Goal: Information Seeking & Learning: Check status

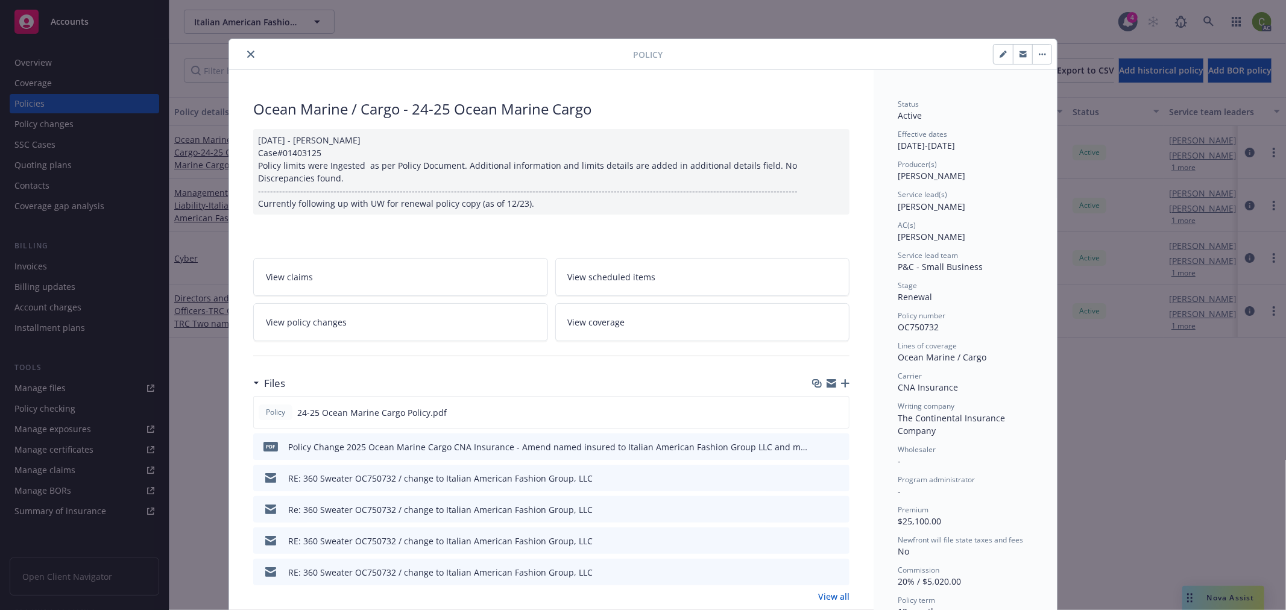
click at [915, 326] on span "OC750732" at bounding box center [918, 326] width 41 height 11
copy span "OC750732"
click at [247, 52] on icon "close" at bounding box center [250, 54] width 7 height 7
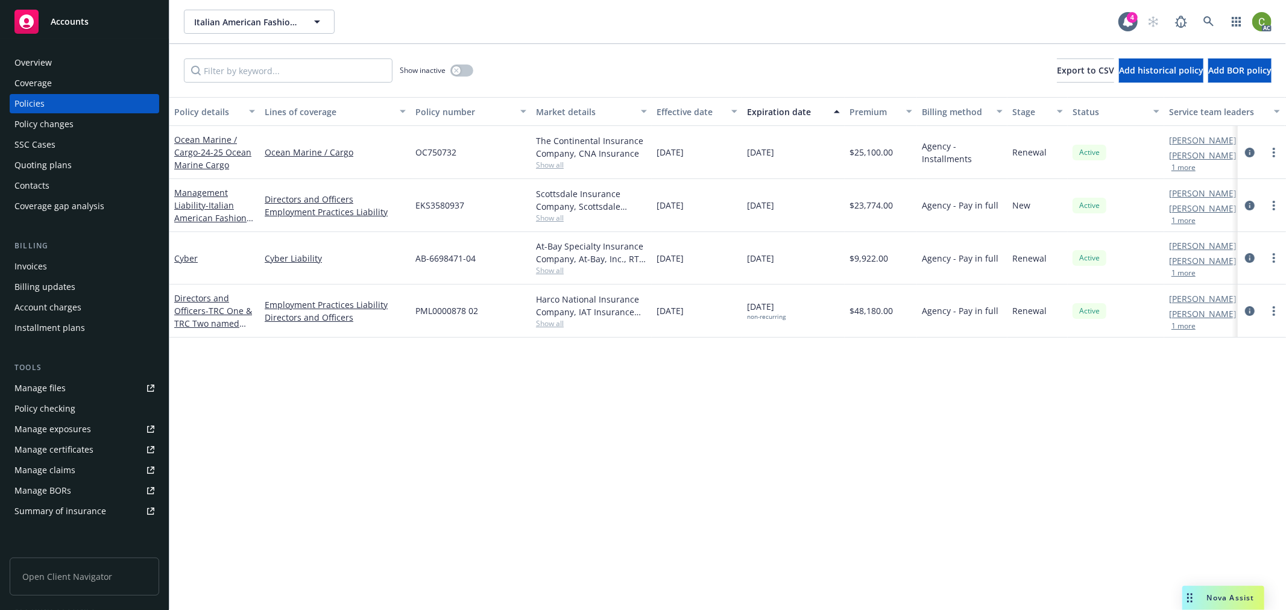
click at [60, 262] on div "Invoices" at bounding box center [84, 266] width 140 height 19
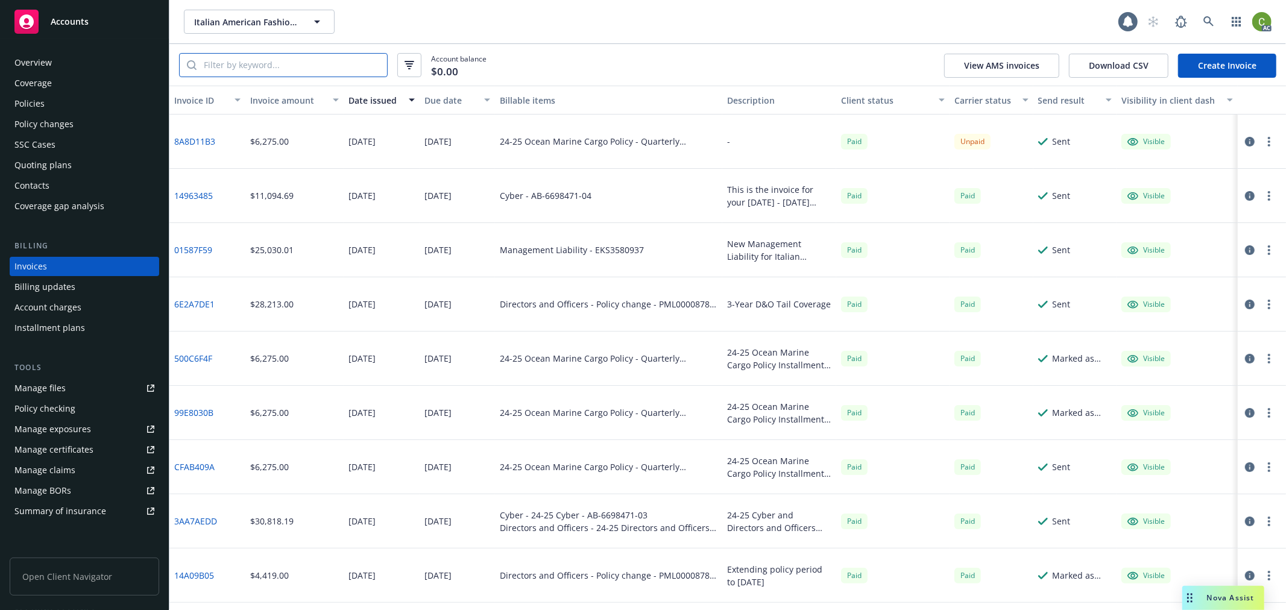
click at [243, 63] on input "search" at bounding box center [292, 65] width 191 height 23
paste input "OC750732"
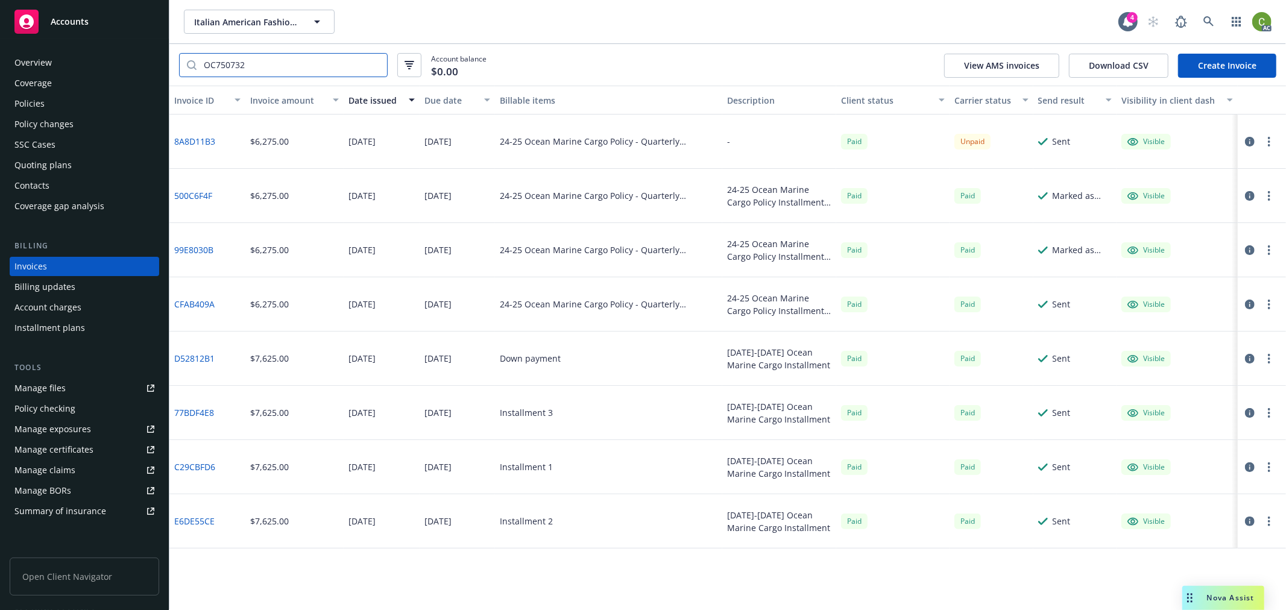
type input "OC750732"
click at [198, 192] on link "500C6F4F" at bounding box center [193, 195] width 38 height 13
click at [201, 139] on link "8A8D11B3" at bounding box center [194, 141] width 41 height 13
click at [83, 104] on div "Policies" at bounding box center [84, 103] width 140 height 19
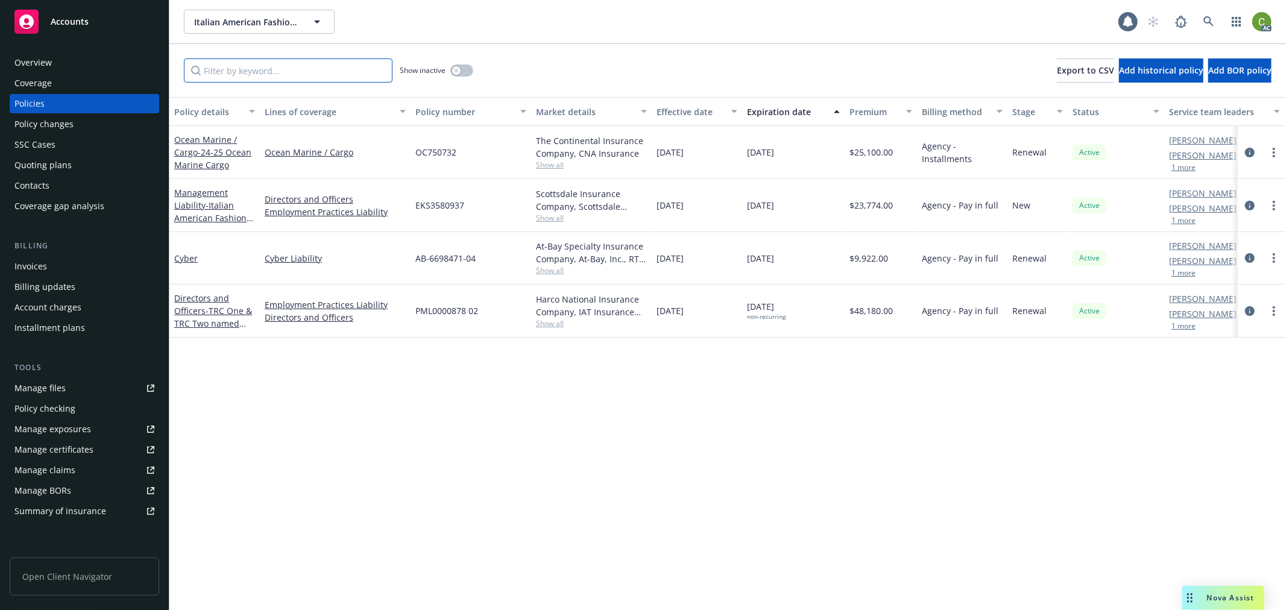
click at [292, 73] on input "Filter by keyword..." at bounding box center [288, 70] width 209 height 24
click at [1249, 151] on icon "circleInformation" at bounding box center [1250, 153] width 10 height 10
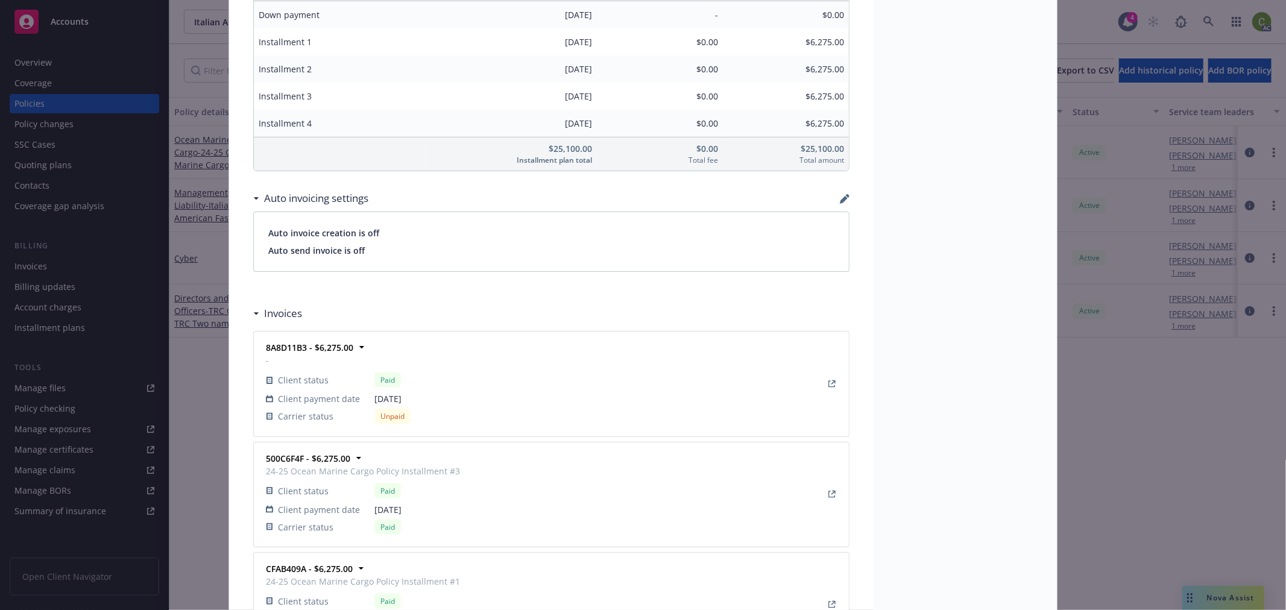
scroll to position [1175, 0]
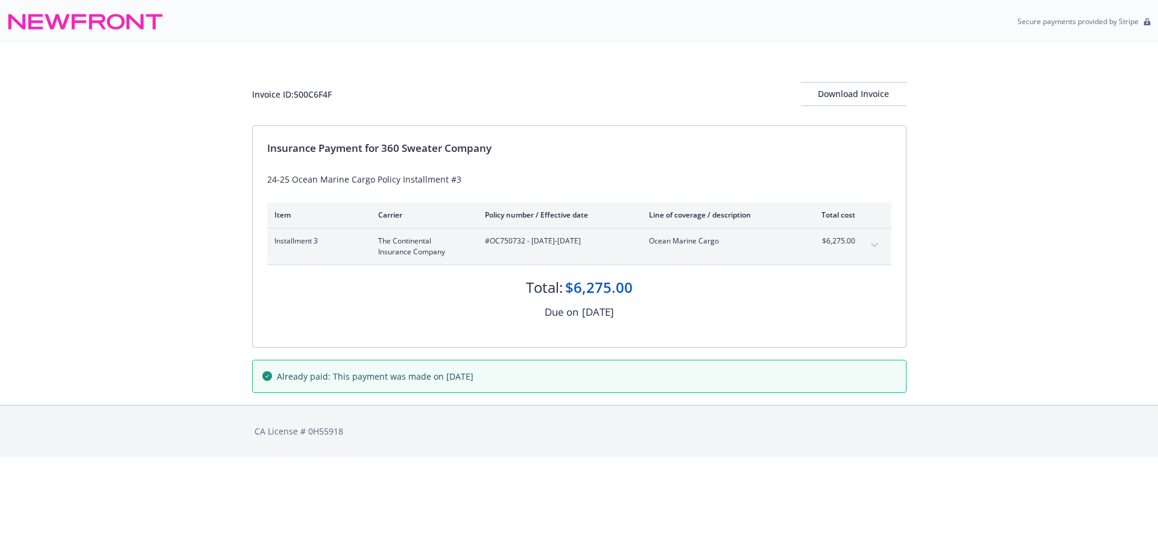
click at [874, 245] on icon "expand content" at bounding box center [874, 245] width 7 height 5
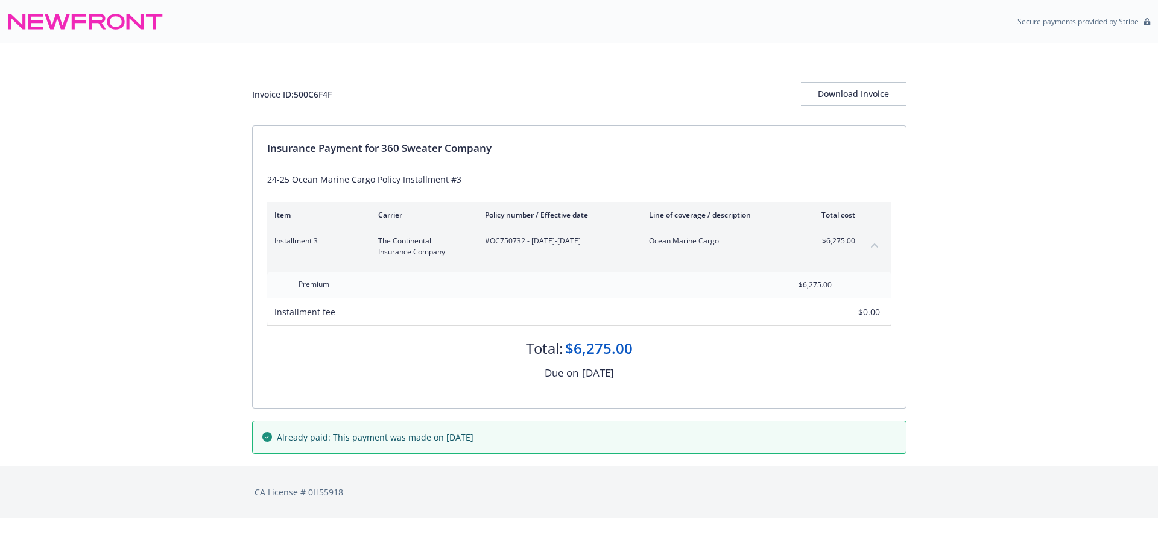
click at [874, 245] on icon "collapse content" at bounding box center [874, 245] width 7 height 5
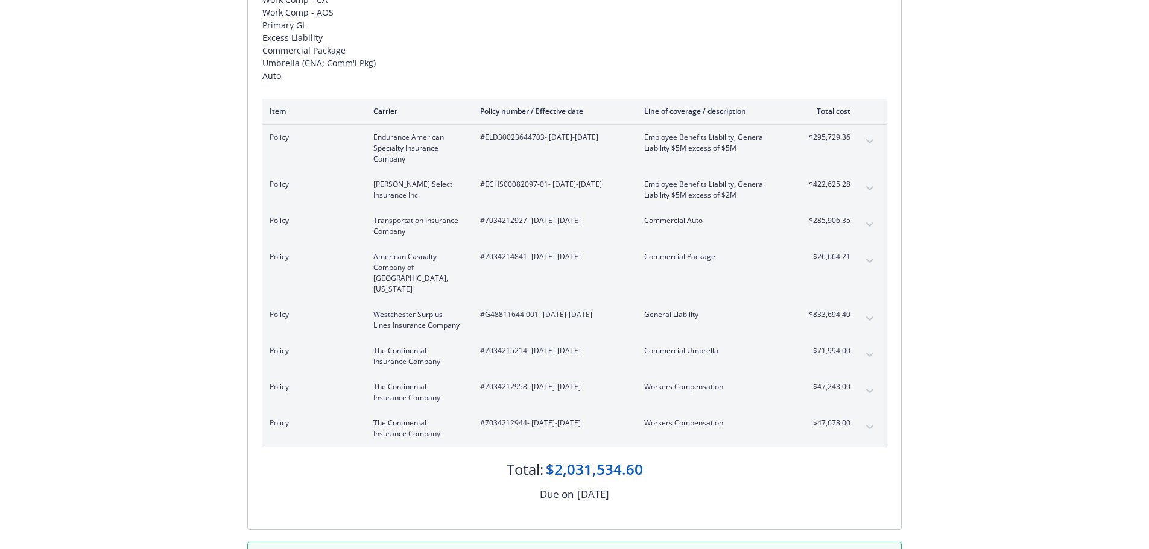
scroll to position [241, 0]
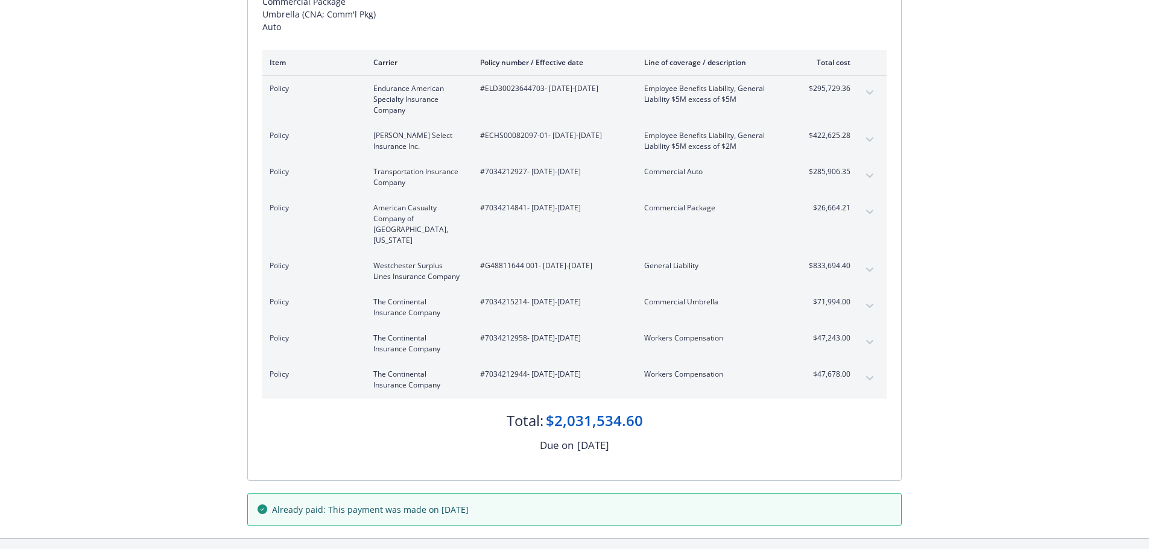
click at [871, 172] on button "expand content" at bounding box center [869, 175] width 19 height 19
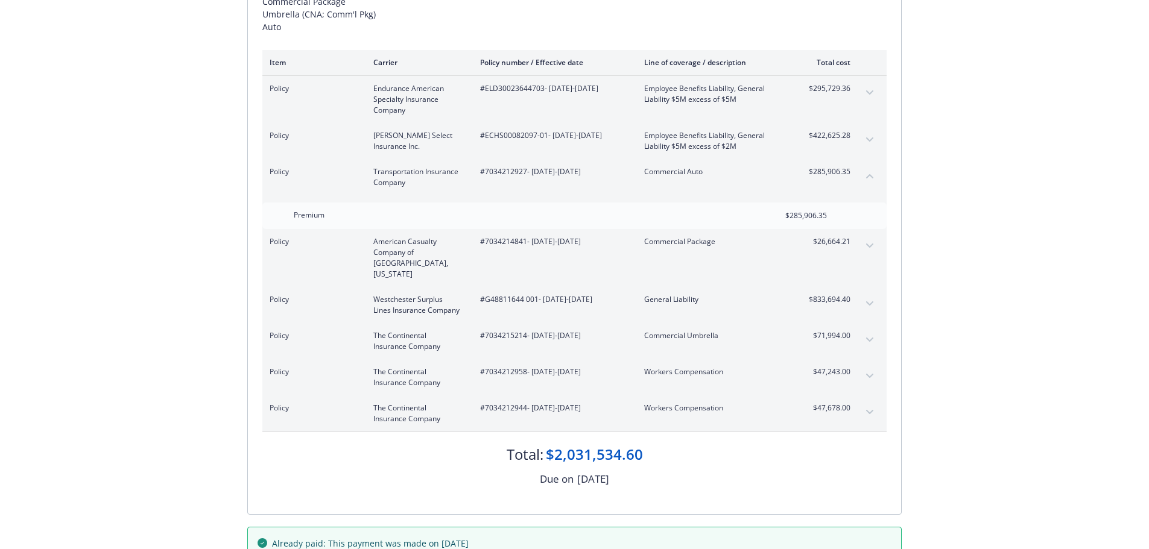
click at [867, 169] on button "collapse content" at bounding box center [869, 175] width 19 height 19
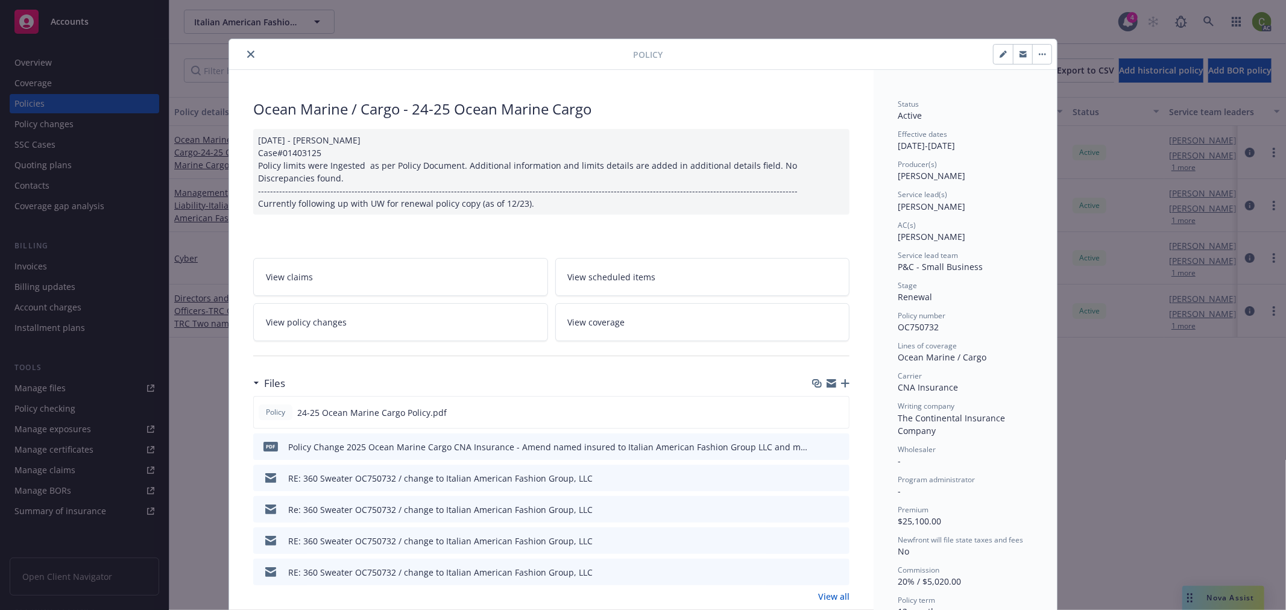
click at [247, 53] on icon "close" at bounding box center [250, 54] width 7 height 7
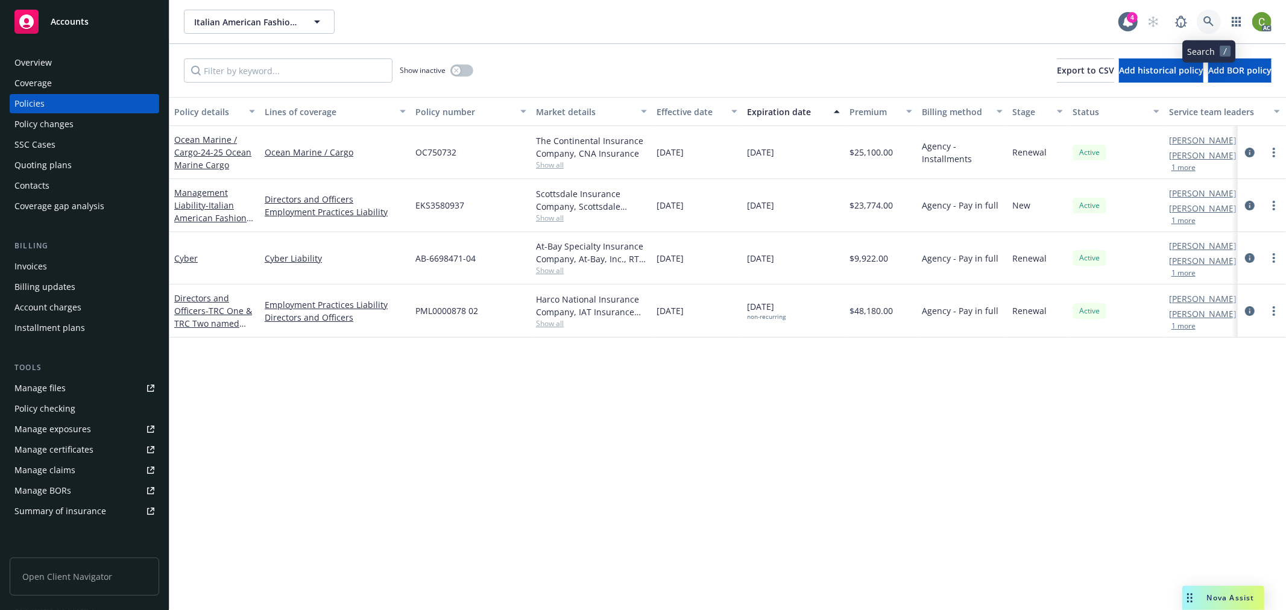
click at [1205, 22] on icon at bounding box center [1209, 21] width 11 height 11
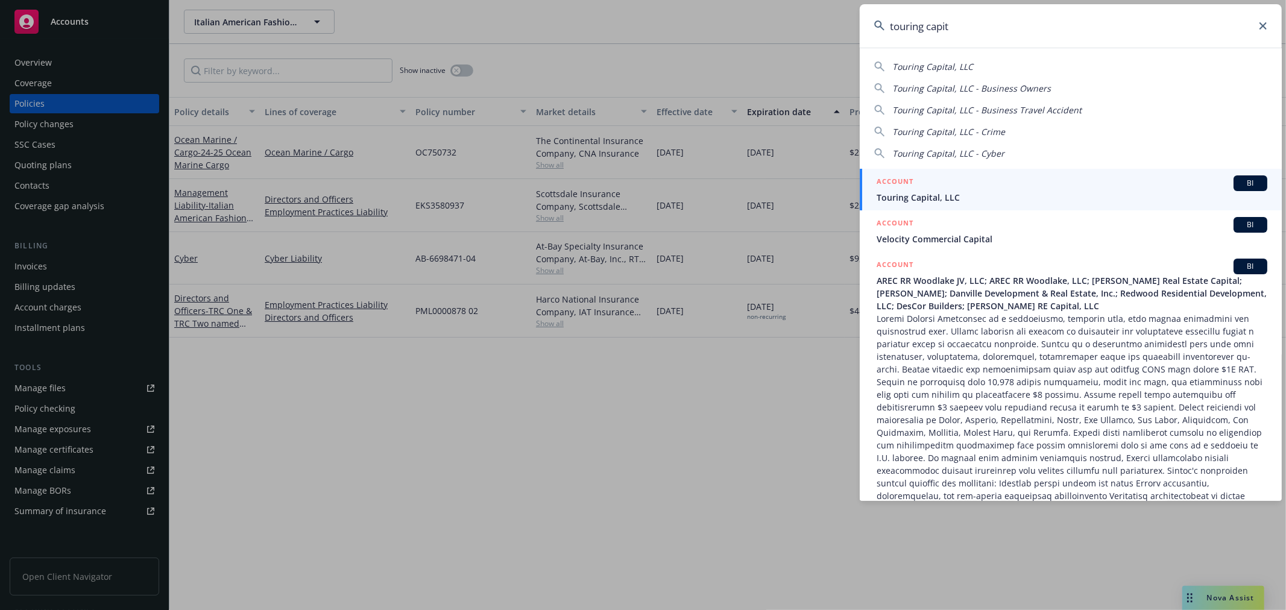
type input "touring capit"
click at [935, 200] on span "Touring Capital, LLC" at bounding box center [1072, 197] width 391 height 13
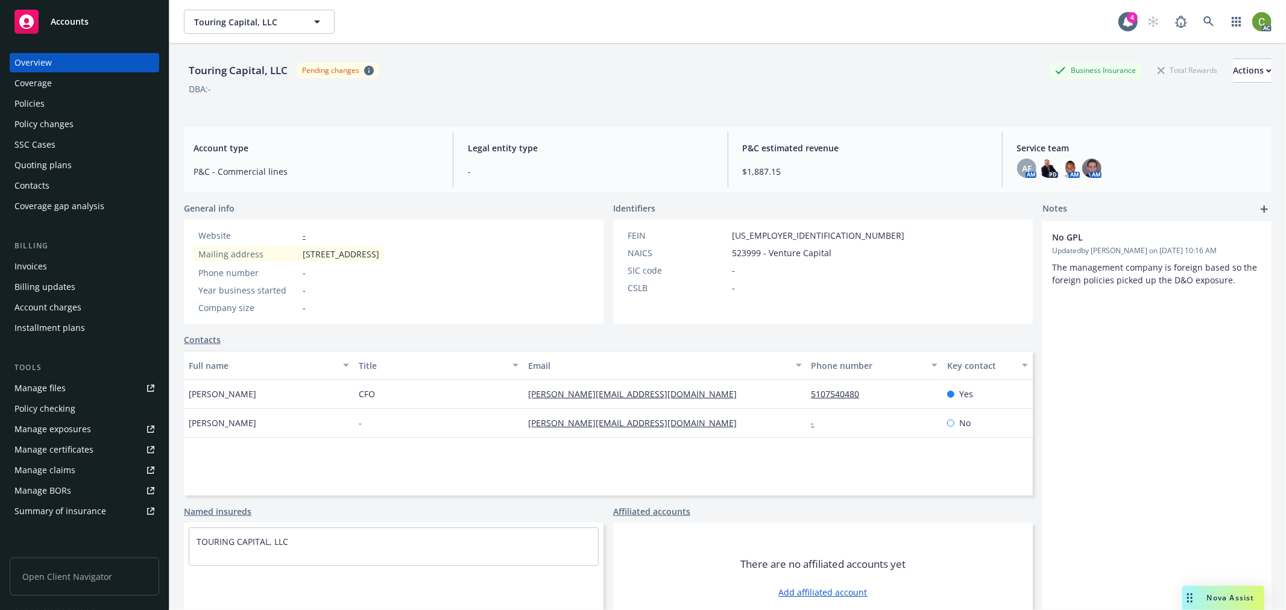
click at [50, 98] on div "Policies" at bounding box center [84, 103] width 140 height 19
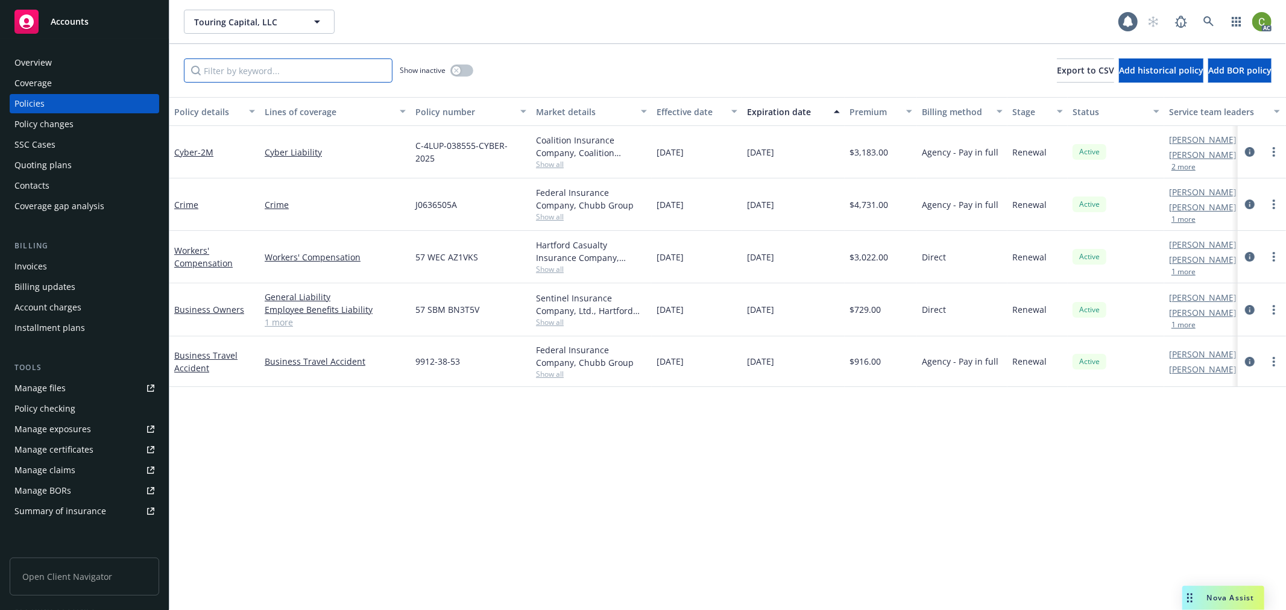
click at [252, 71] on input "Filter by keyword..." at bounding box center [288, 70] width 209 height 24
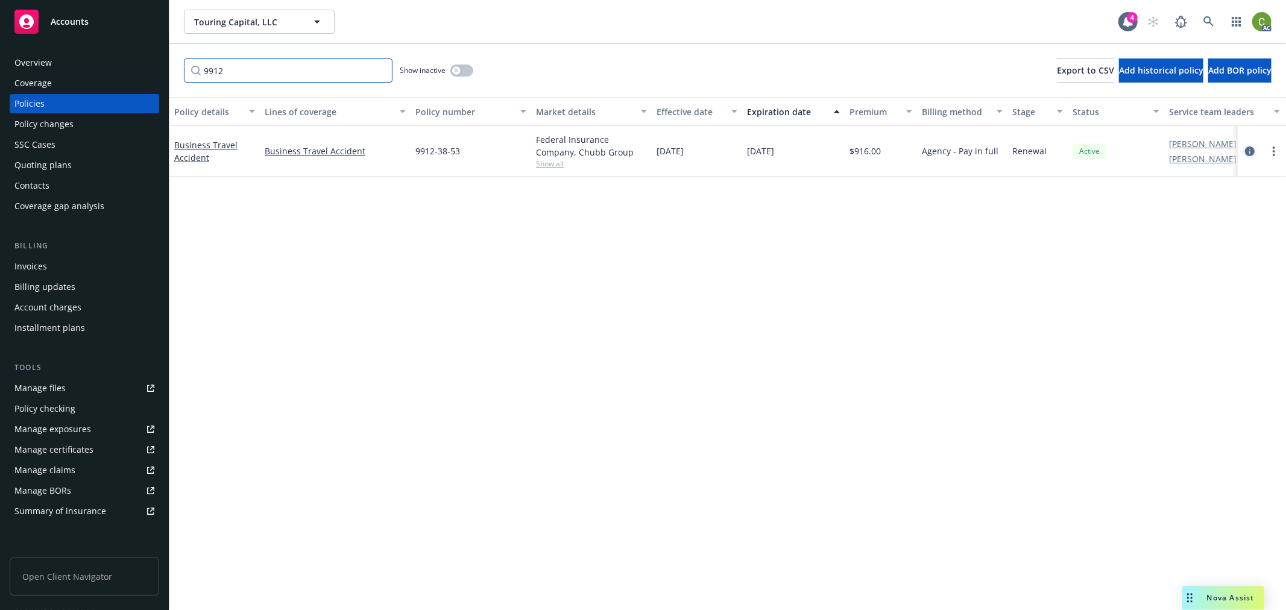
type input "9912"
click at [1248, 150] on icon "circleInformation" at bounding box center [1250, 152] width 10 height 10
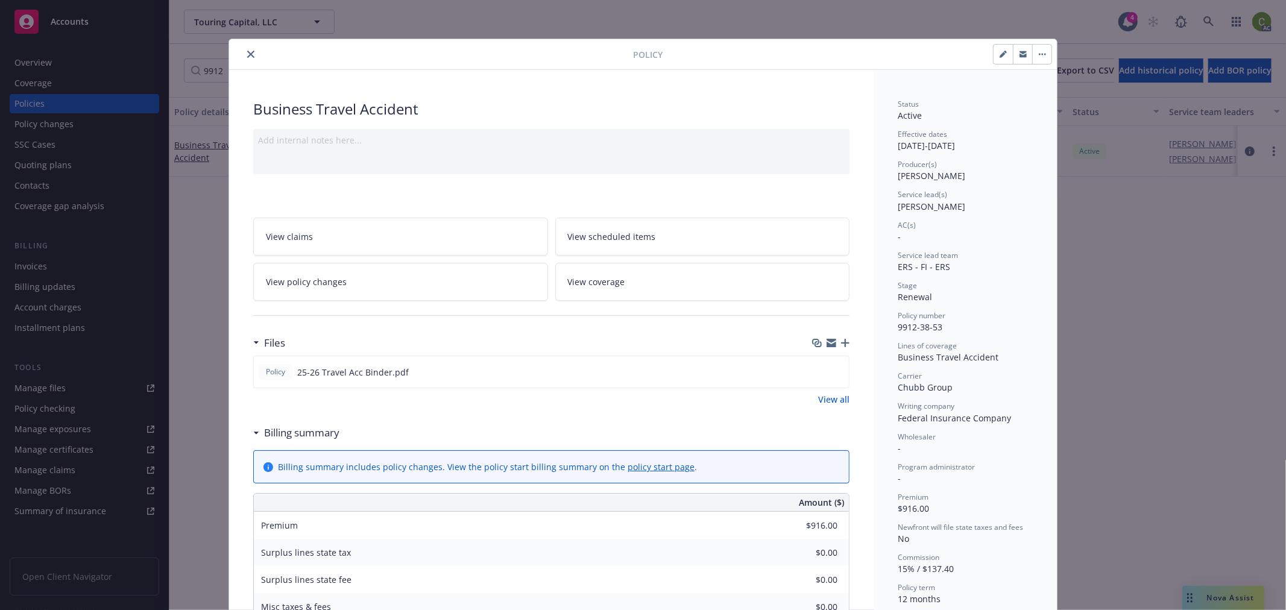
drag, startPoint x: 249, startPoint y: 48, endPoint x: 569, endPoint y: 82, distance: 321.4
click at [249, 47] on button "close" at bounding box center [251, 54] width 14 height 14
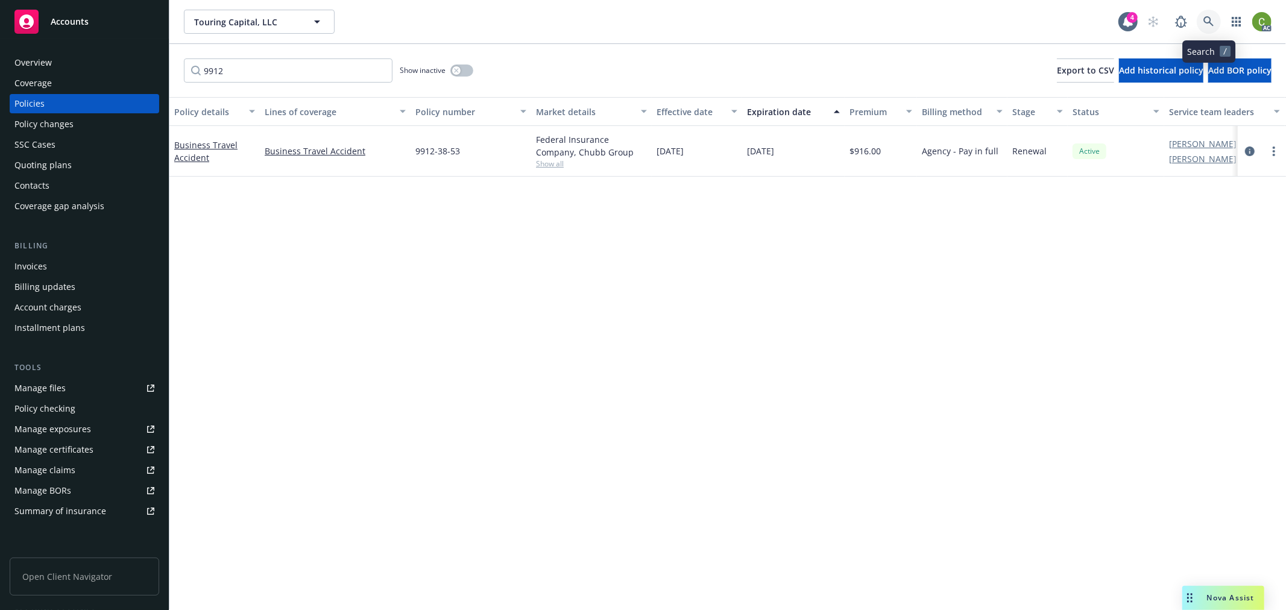
click at [1205, 13] on link at bounding box center [1209, 22] width 24 height 24
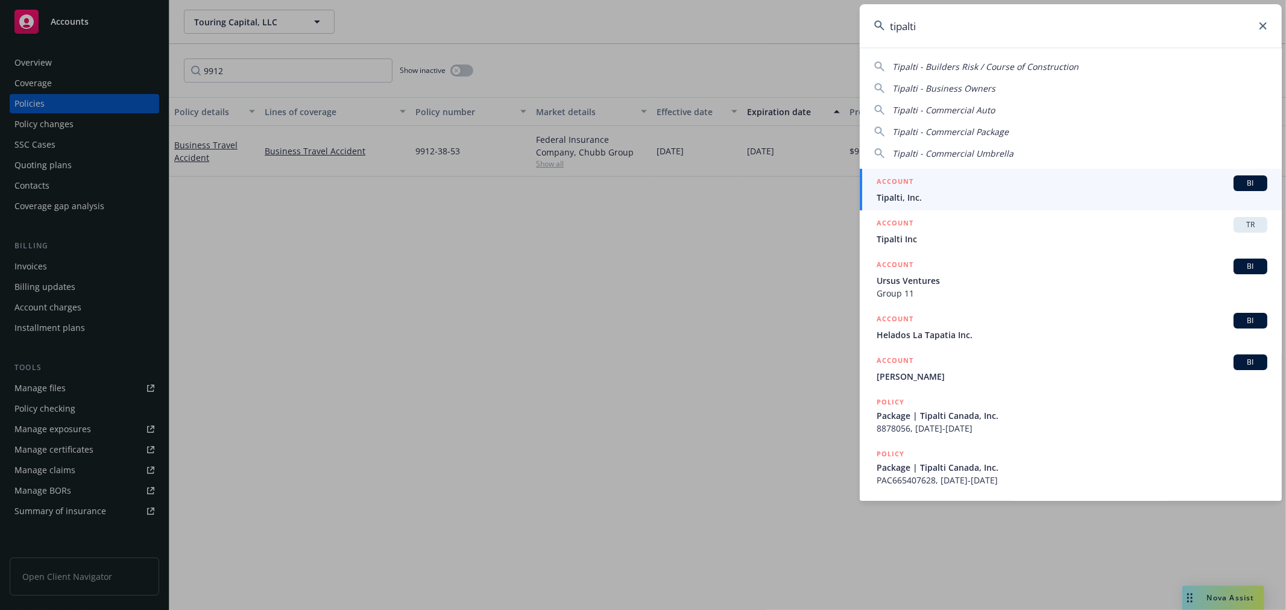
type input "tipalti"
click at [932, 188] on div "ACCOUNT BI" at bounding box center [1072, 183] width 391 height 16
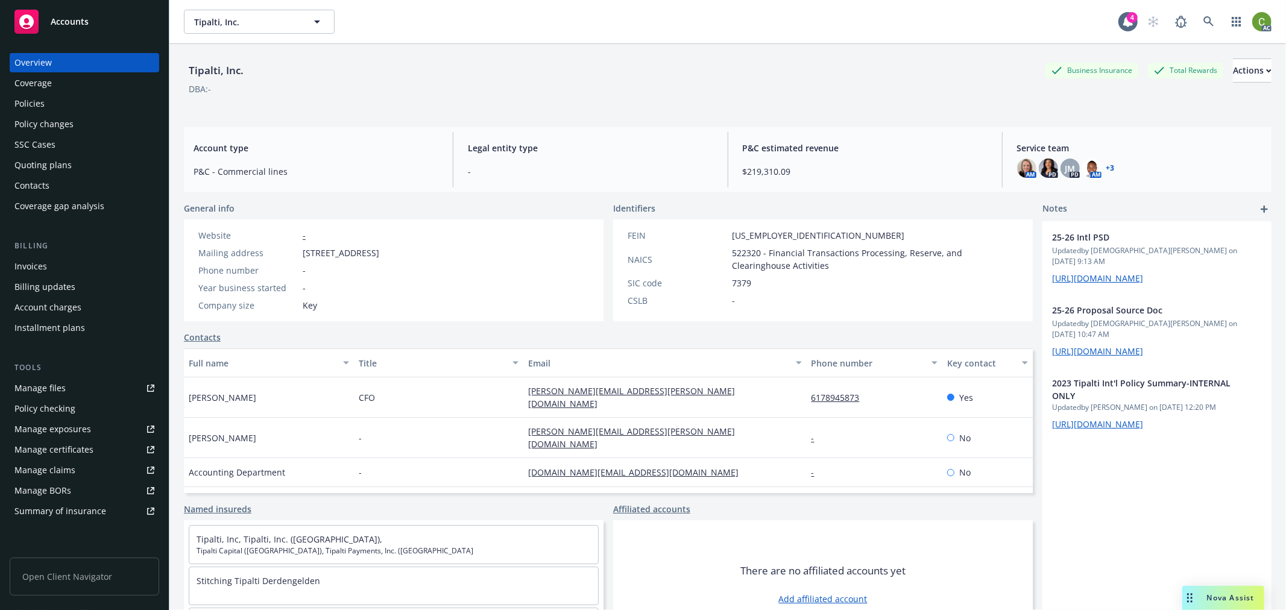
click at [66, 262] on div "Invoices" at bounding box center [84, 266] width 140 height 19
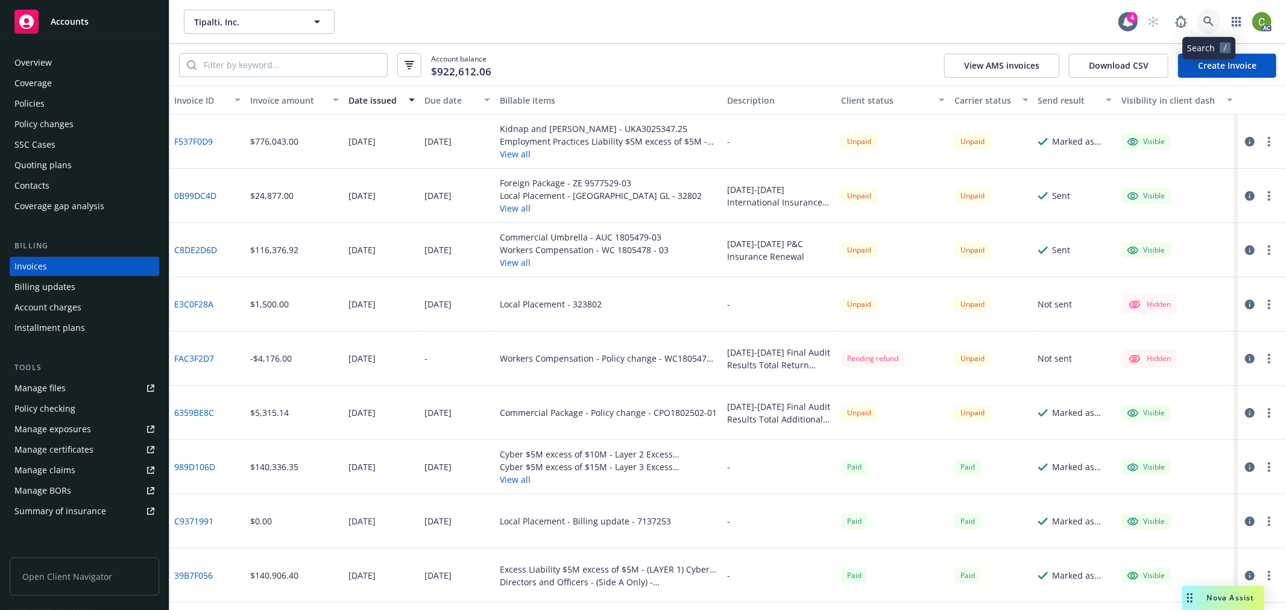
drag, startPoint x: 1204, startPoint y: 22, endPoint x: 1192, endPoint y: 58, distance: 38.3
click at [1204, 21] on icon at bounding box center [1209, 21] width 11 height 11
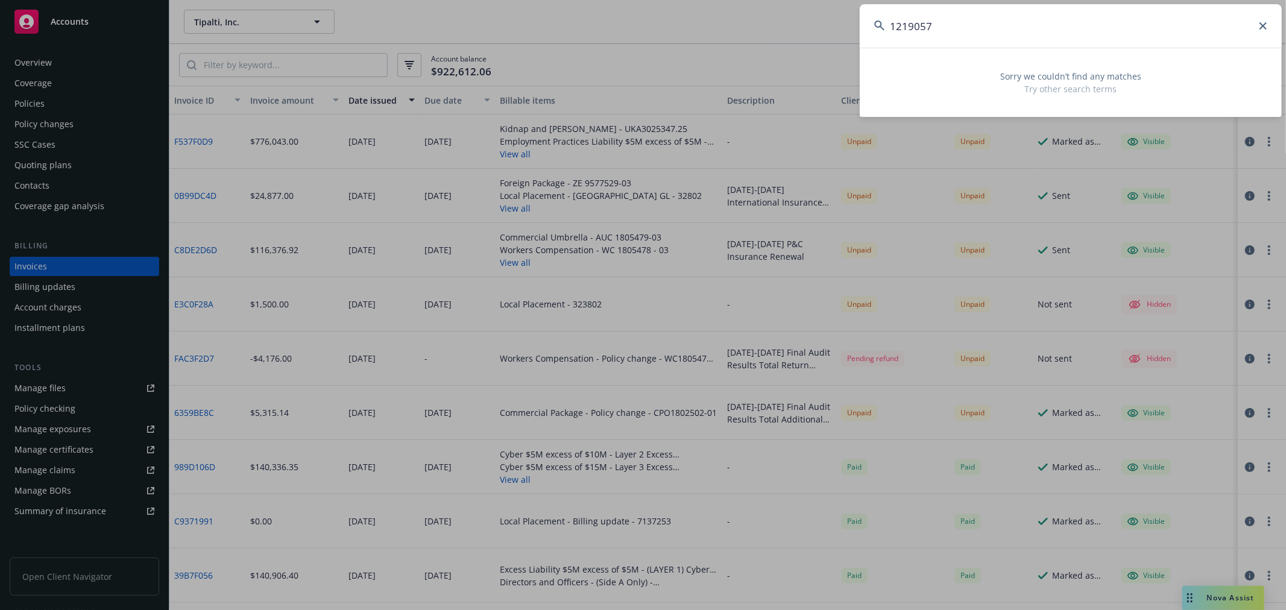
drag, startPoint x: 944, startPoint y: 29, endPoint x: 470, endPoint y: 43, distance: 473.6
click at [470, 43] on div "1219057 Sorry we couldn’t find any matches Try other search terms" at bounding box center [643, 305] width 1286 height 610
paste input "406-04-95-21-0000"
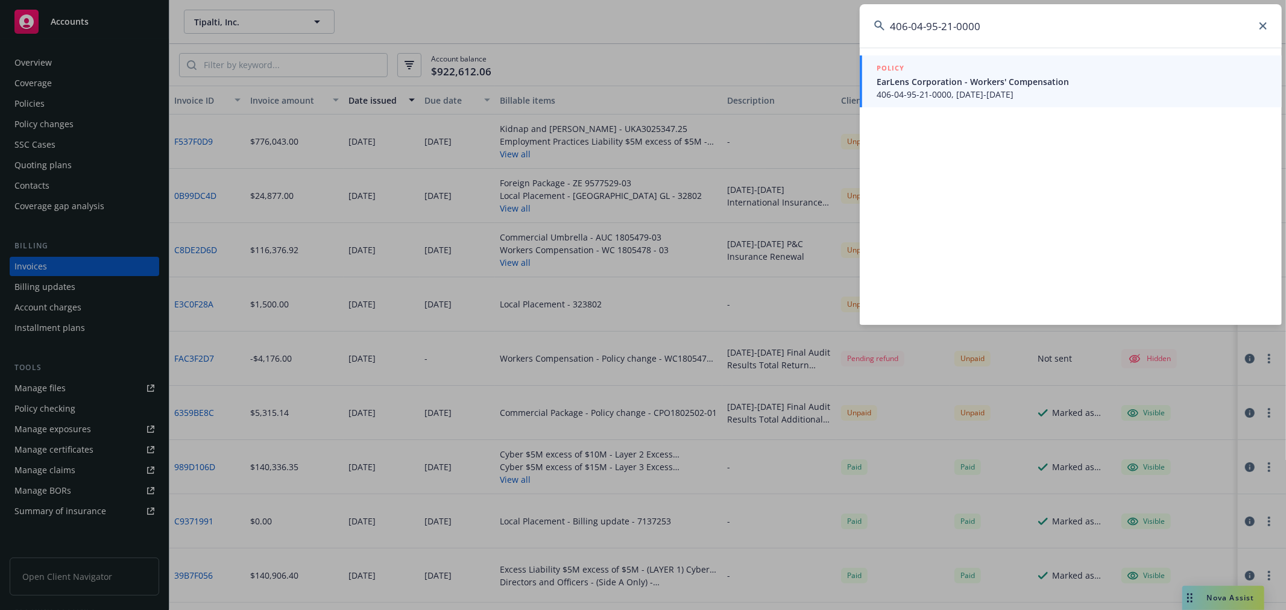
type input "406-04-95-21-0000"
click at [918, 86] on div "POLICY EarLens Corporation - Workers' Compensation 406-04-95-21-0000, 10/25/202…" at bounding box center [1072, 81] width 391 height 39
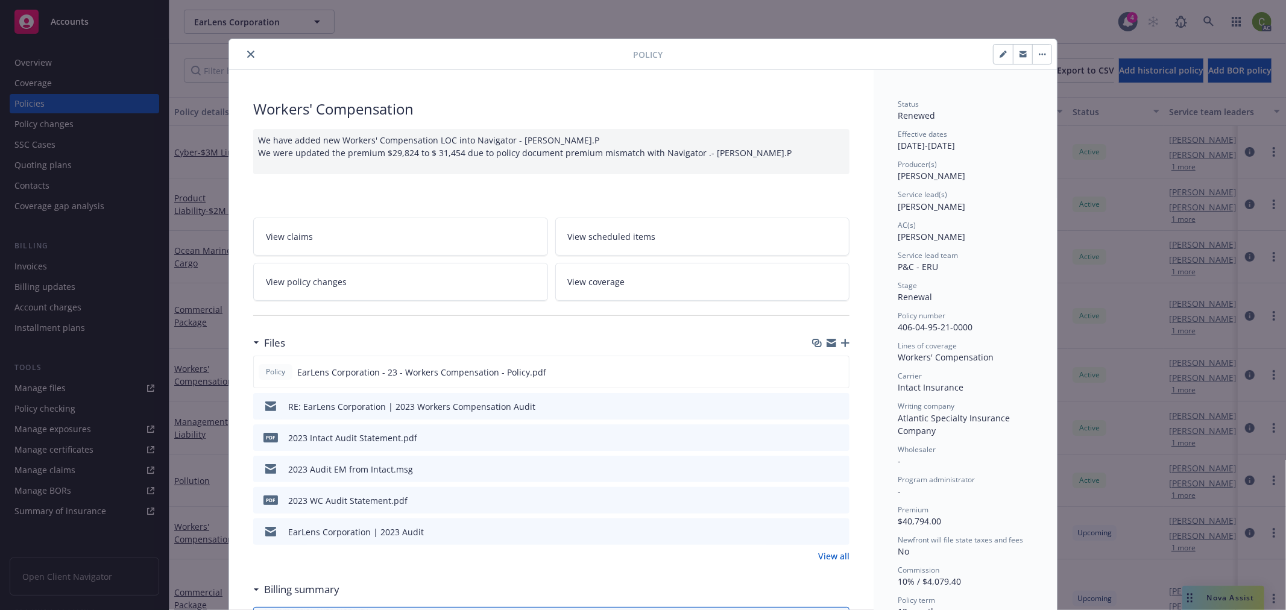
click at [408, 292] on link "View policy changes" at bounding box center [400, 282] width 295 height 38
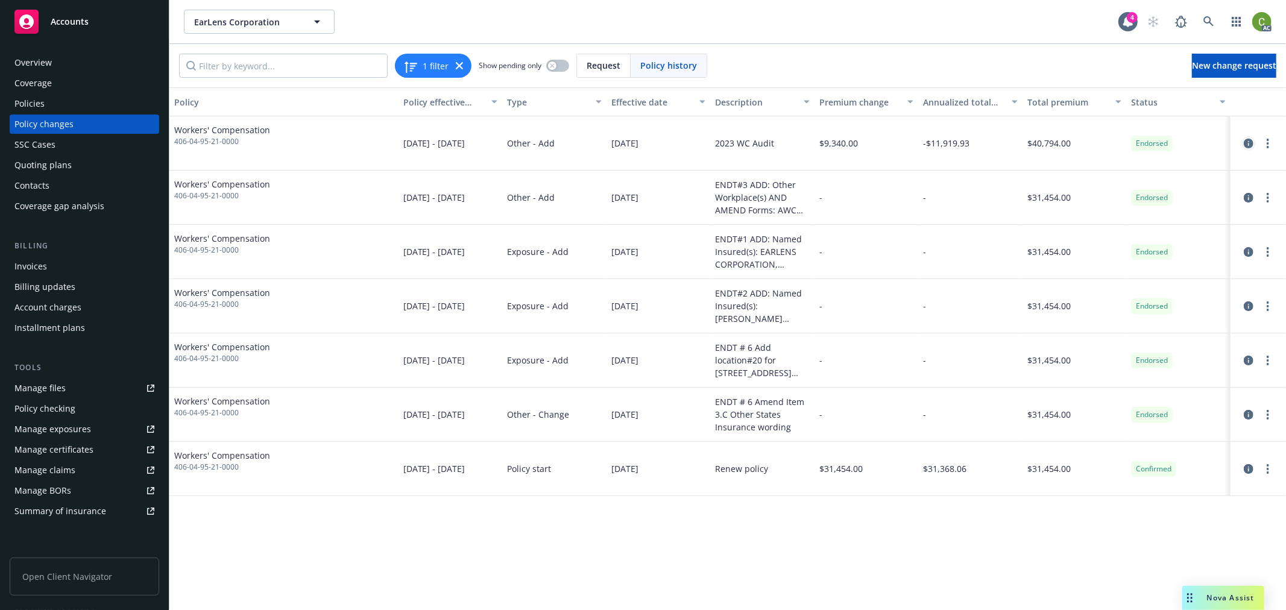
click at [1252, 146] on icon "circleInformation" at bounding box center [1249, 144] width 10 height 10
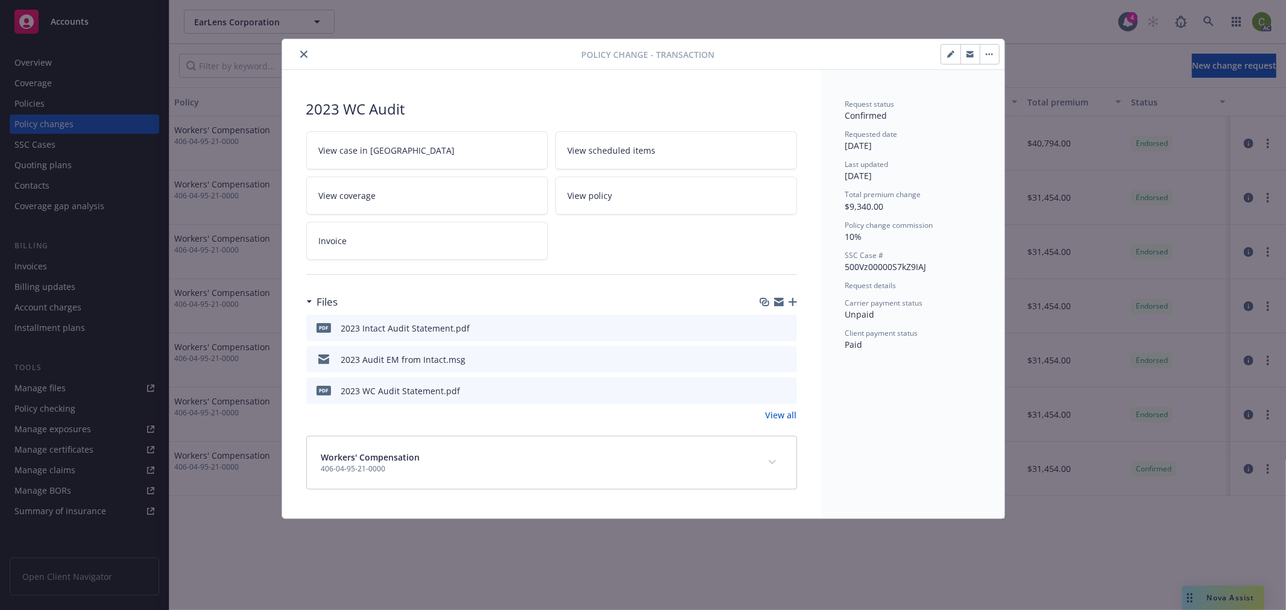
click at [773, 466] on button "expand content" at bounding box center [772, 462] width 19 height 19
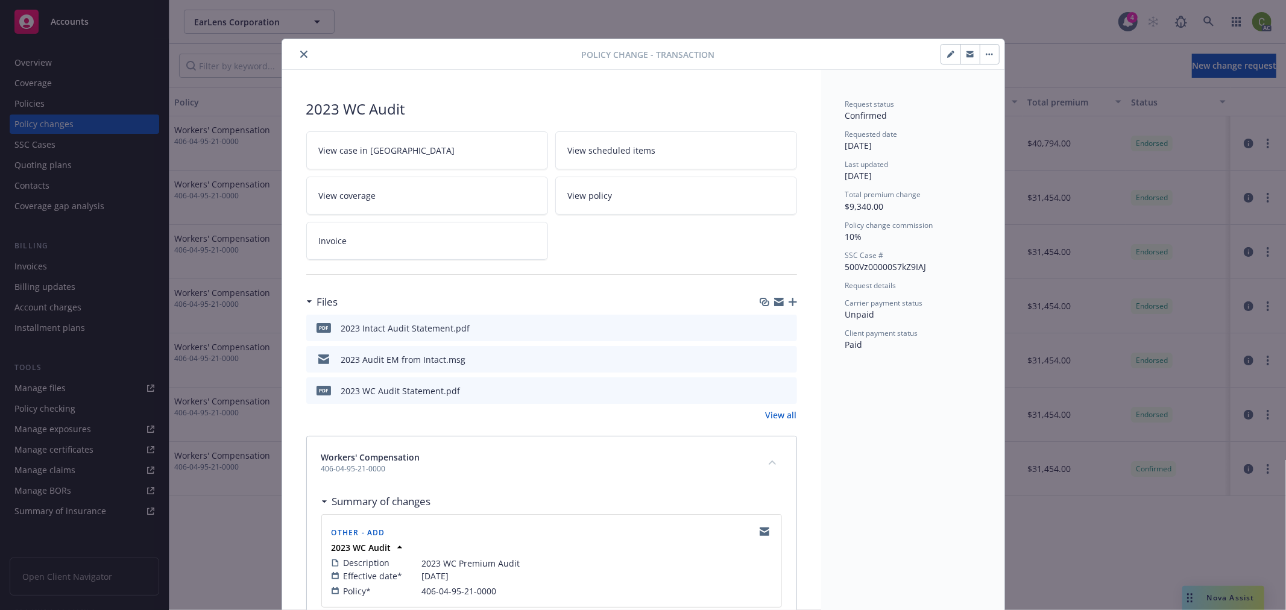
drag, startPoint x: 298, startPoint y: 51, endPoint x: 710, endPoint y: 52, distance: 411.3
click at [300, 51] on icon "close" at bounding box center [303, 54] width 7 height 7
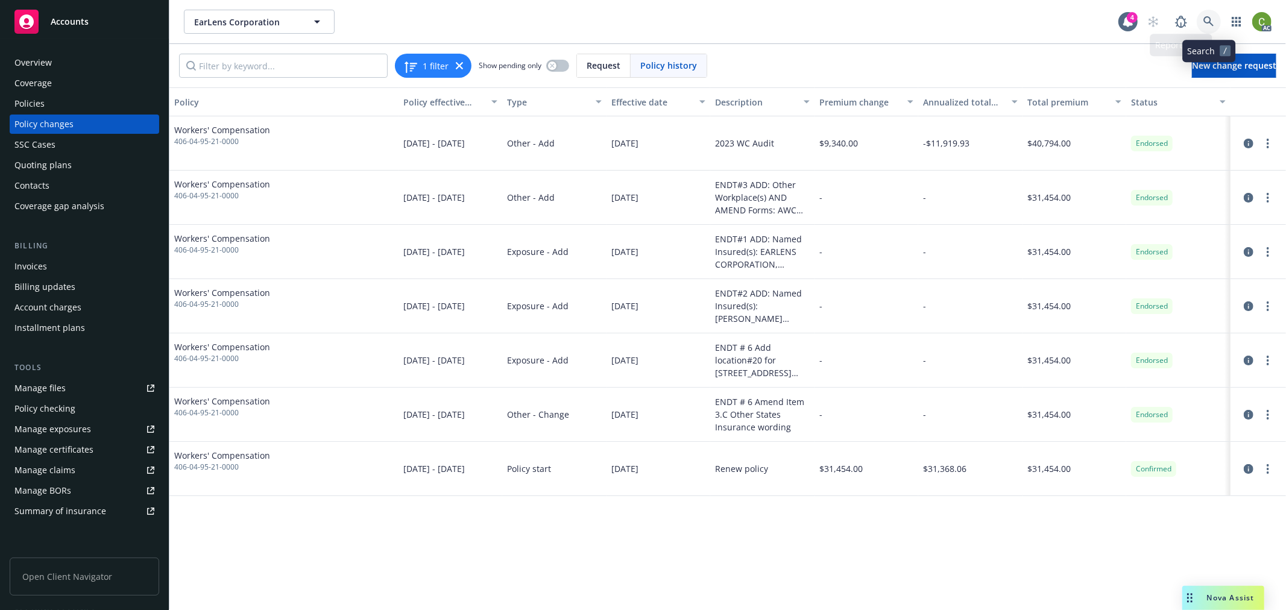
click at [1213, 20] on icon at bounding box center [1209, 21] width 11 height 11
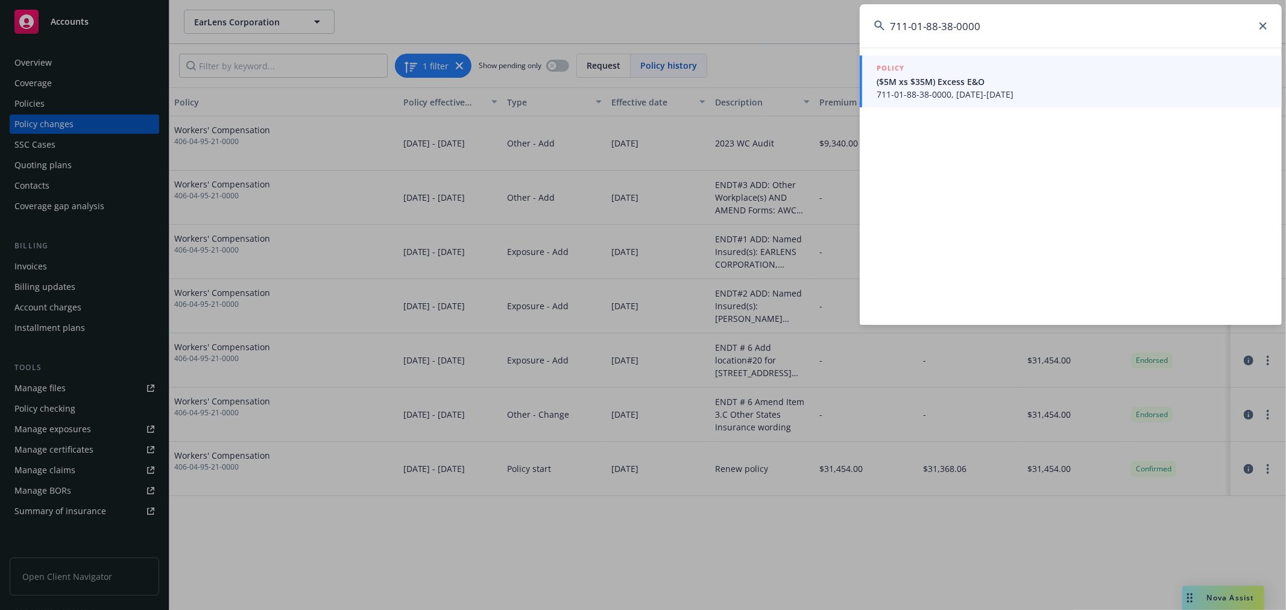
type input "711-01-88-38-0000"
click at [1015, 84] on span "($5M xs $35M) Excess E&O" at bounding box center [1072, 81] width 391 height 13
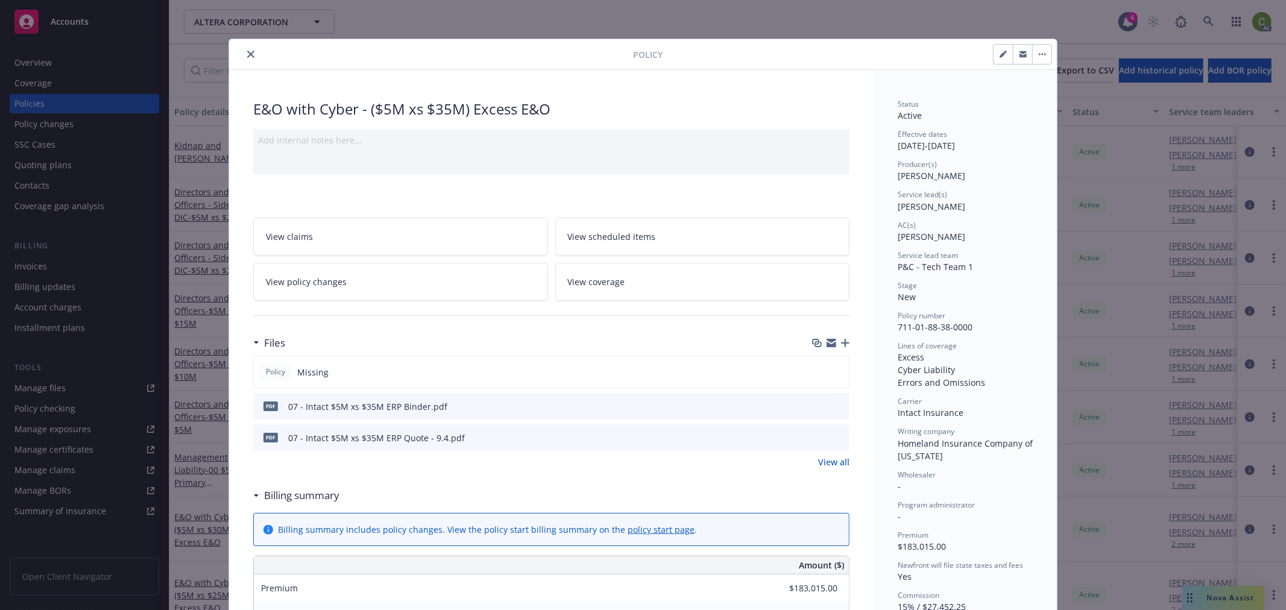
click at [247, 52] on icon "close" at bounding box center [250, 54] width 7 height 7
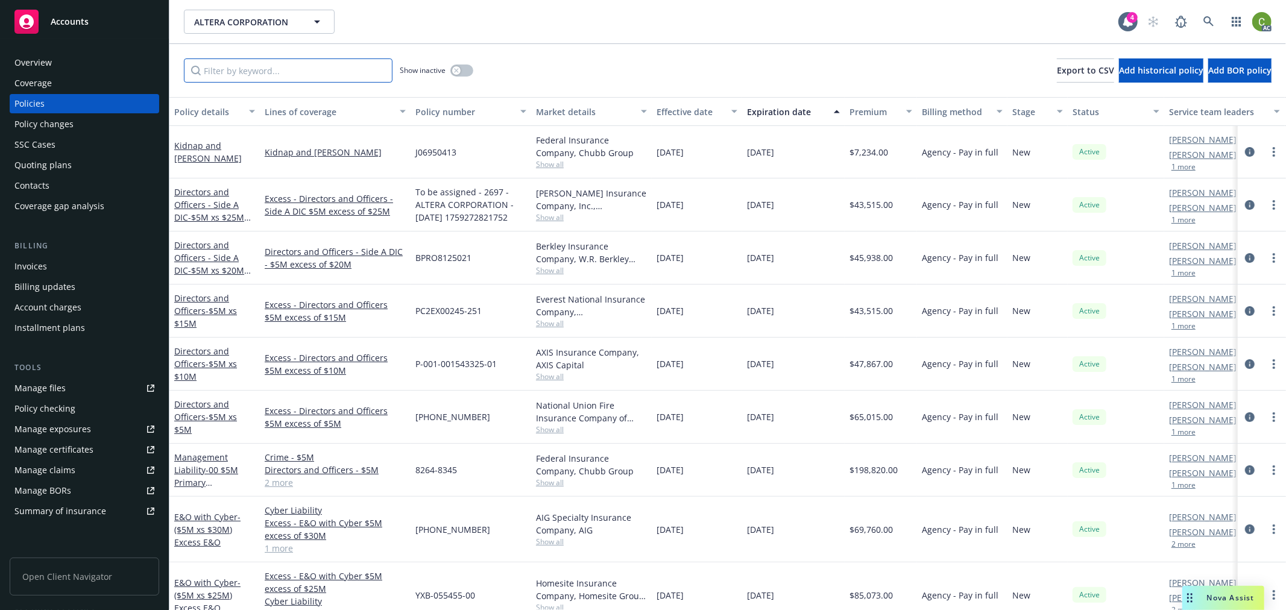
drag, startPoint x: 233, startPoint y: 62, endPoint x: 333, endPoint y: 112, distance: 112.2
click at [233, 61] on input "Filter by keyword..." at bounding box center [288, 70] width 209 height 24
paste input "711-01-88-38-0000"
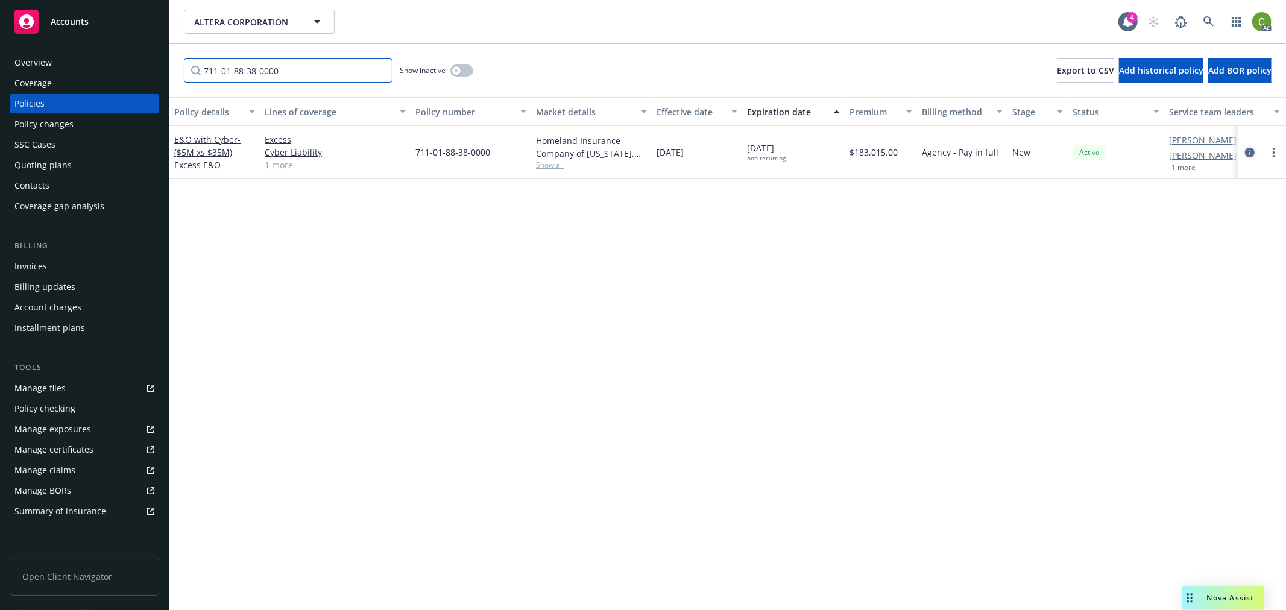
type input "711-01-88-38-0000"
click at [1251, 149] on icon "circleInformation" at bounding box center [1250, 153] width 10 height 10
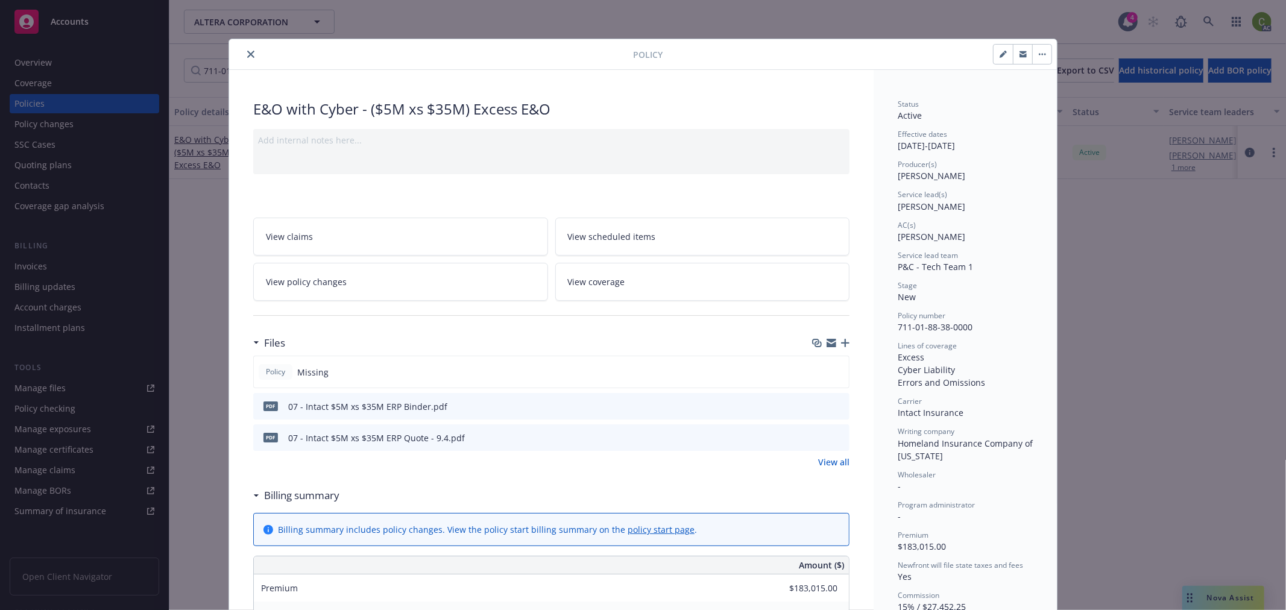
click at [247, 51] on icon "close" at bounding box center [250, 54] width 7 height 7
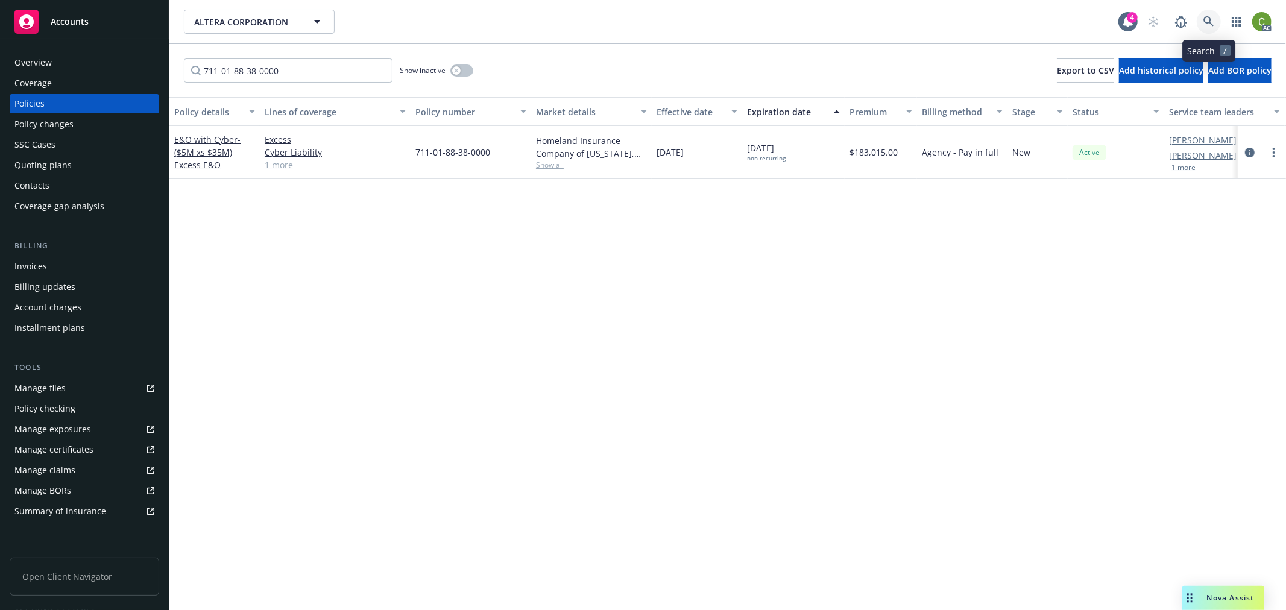
click at [1212, 23] on icon at bounding box center [1209, 21] width 10 height 10
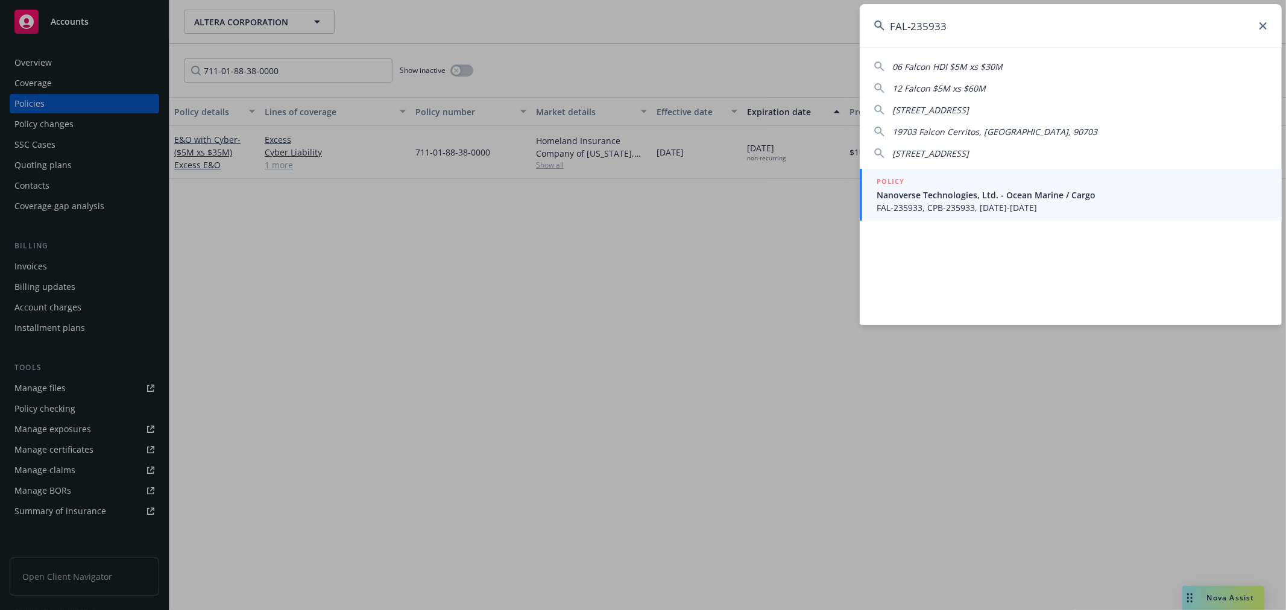
type input "FAL-235933"
click at [1014, 191] on span "Nanoverse Technologies, Ltd. - Ocean Marine / Cargo" at bounding box center [1072, 195] width 391 height 13
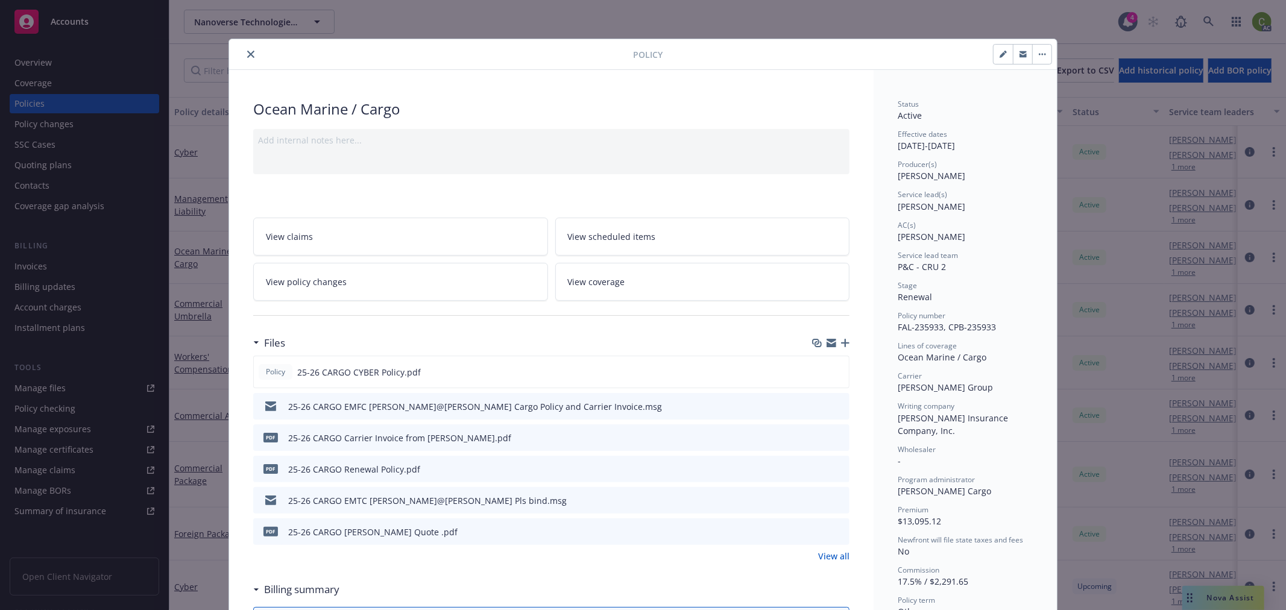
drag, startPoint x: 810, startPoint y: 438, endPoint x: 845, endPoint y: 501, distance: 71.0
click at [813, 437] on icon "download file" at bounding box center [818, 437] width 10 height 10
click at [247, 52] on icon "close" at bounding box center [250, 54] width 7 height 7
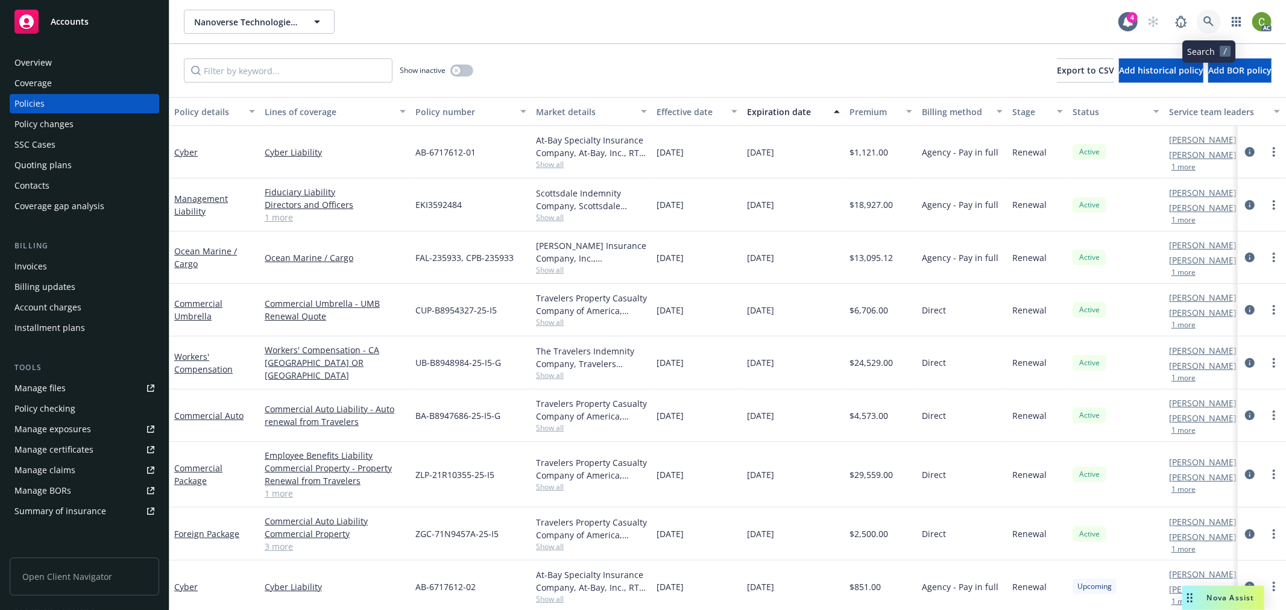
click at [1207, 19] on icon at bounding box center [1209, 21] width 11 height 11
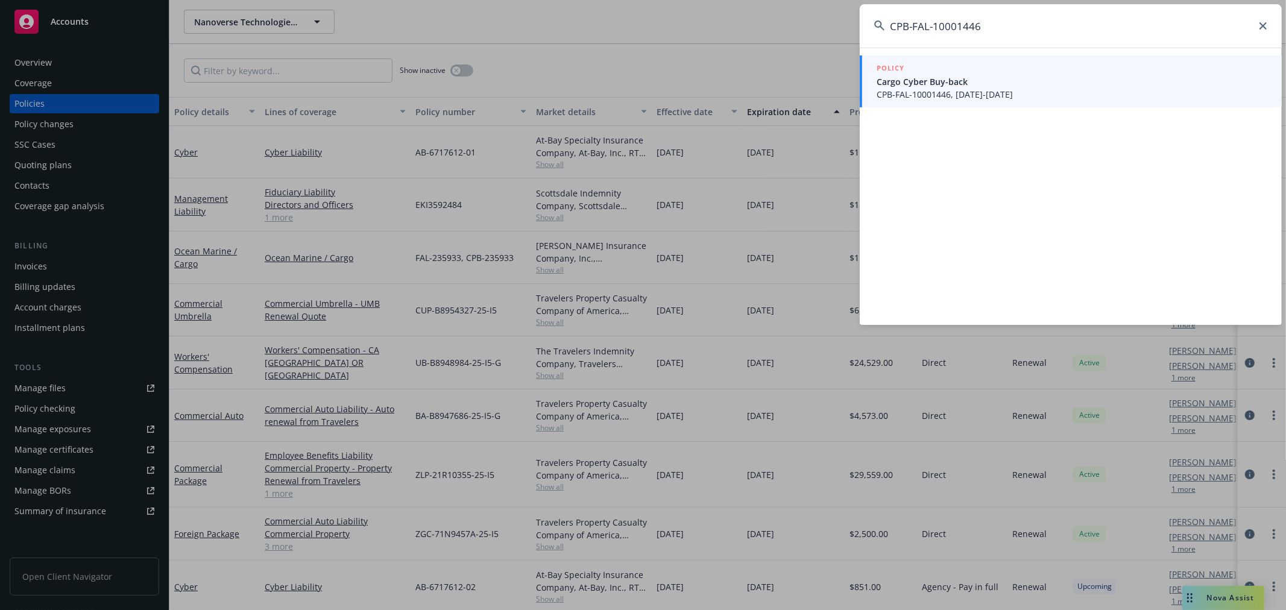
type input "CPB-FAL-10001446"
click at [977, 88] on span "CPB-FAL-10001446, 10/01/2024-11/01/2025" at bounding box center [1072, 94] width 391 height 13
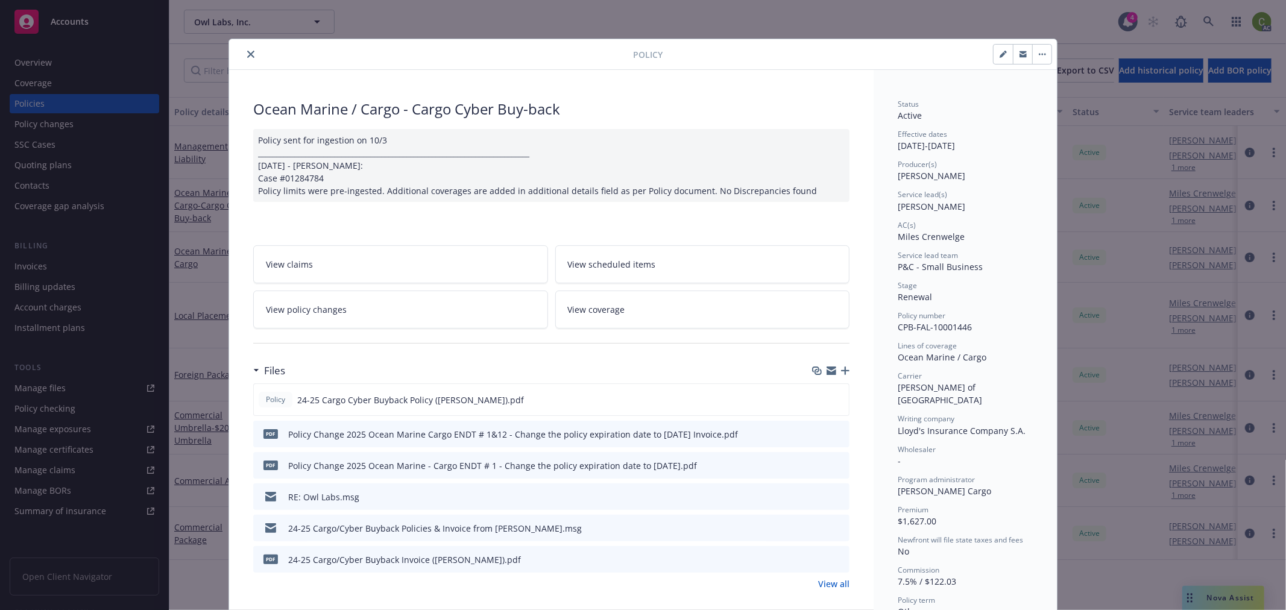
click at [470, 306] on link "View policy changes" at bounding box center [400, 310] width 295 height 38
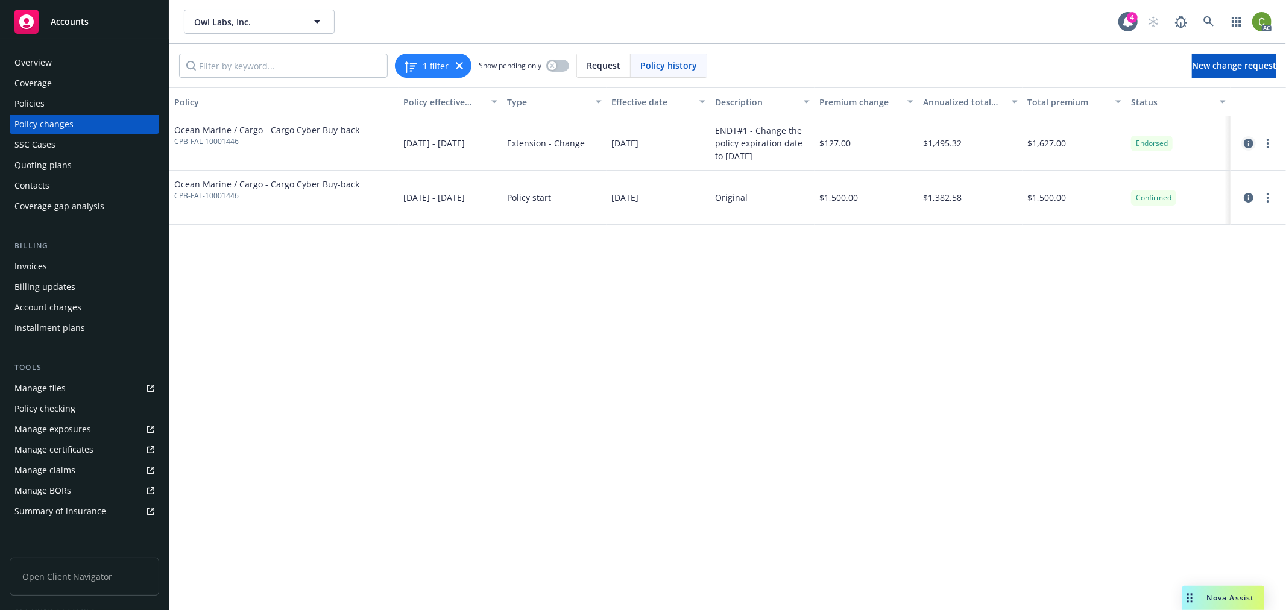
click at [1251, 146] on icon "circleInformation" at bounding box center [1249, 144] width 10 height 10
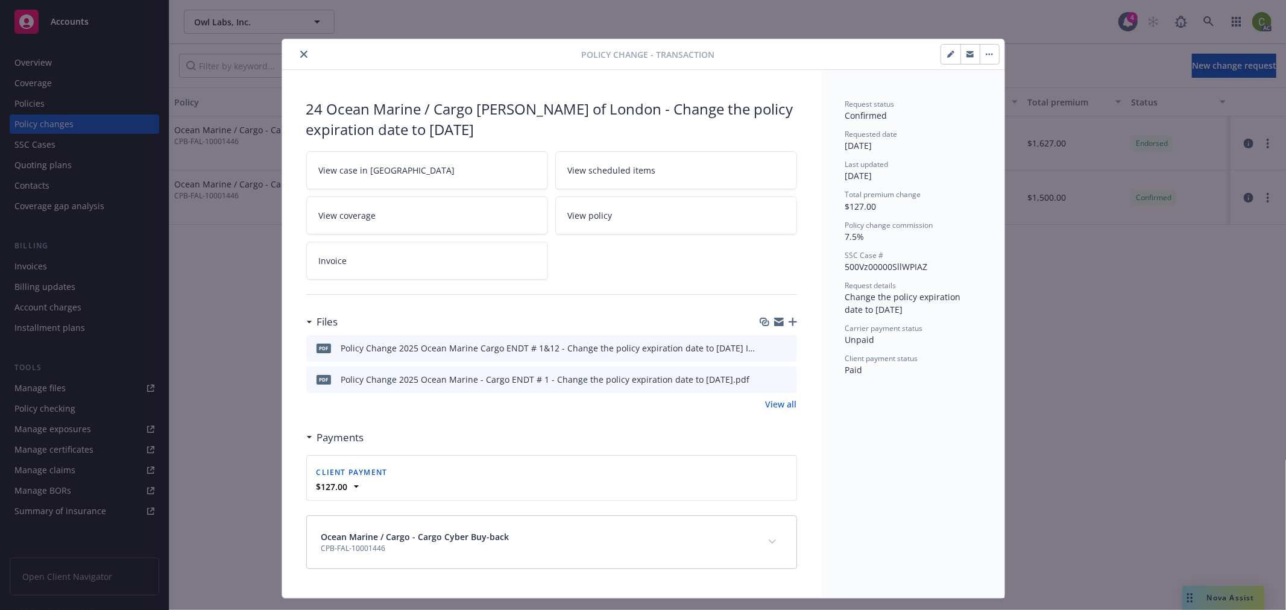
click at [775, 403] on link "View all" at bounding box center [781, 404] width 31 height 13
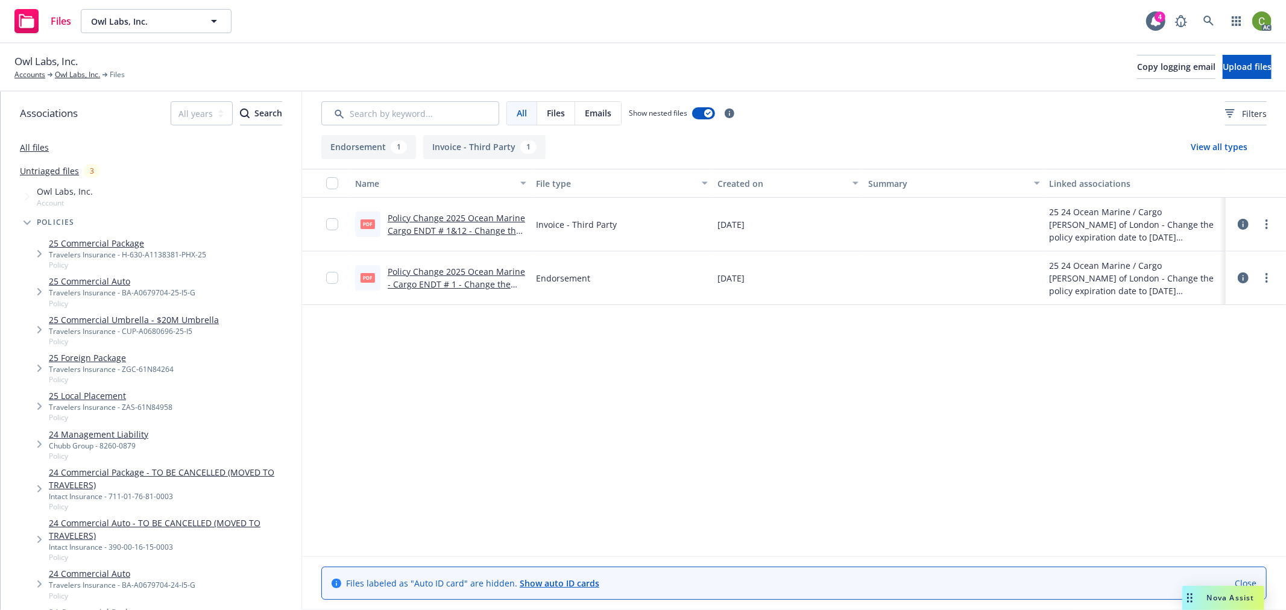
click at [467, 221] on link "Policy Change 2025 Ocean Marine Cargo ENDT # 1&12 - Change the policy expiratio…" at bounding box center [456, 236] width 137 height 49
click at [455, 276] on div "Policy Change 2025 Ocean Marine - Cargo ENDT # 1 - Change the policy expiration…" at bounding box center [457, 277] width 139 height 25
click at [457, 274] on link "Policy Change 2025 Ocean Marine - Cargo ENDT # 1 - Change the policy expiration…" at bounding box center [456, 290] width 137 height 49
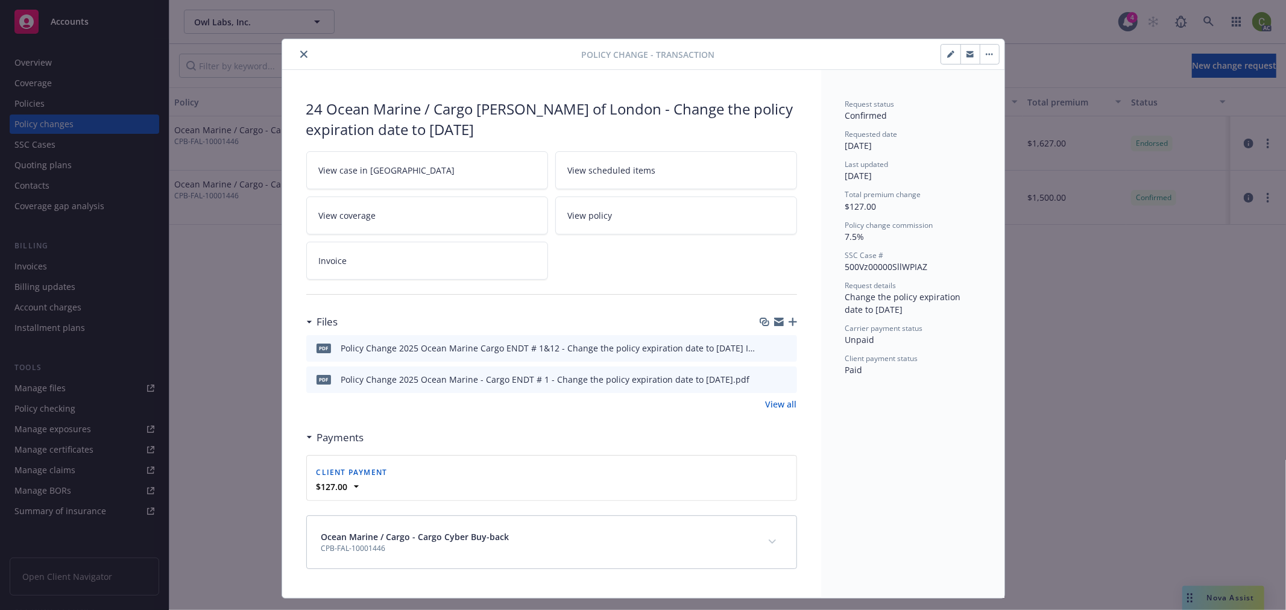
click at [300, 51] on icon "close" at bounding box center [303, 54] width 7 height 7
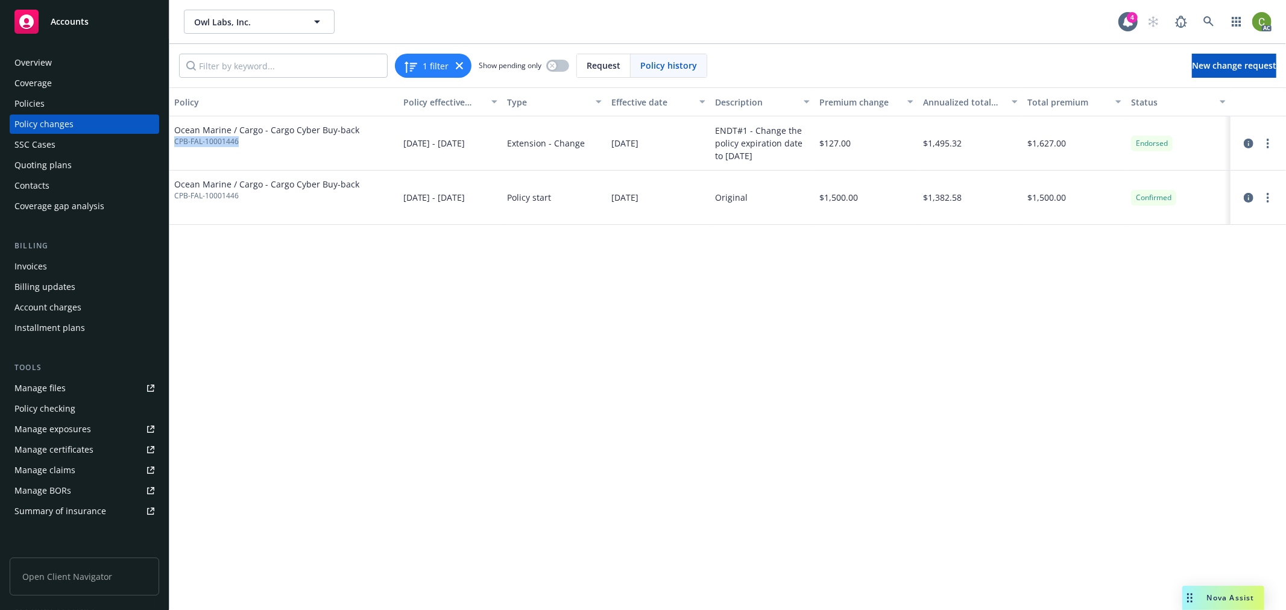
drag, startPoint x: 243, startPoint y: 155, endPoint x: 175, endPoint y: 154, distance: 68.2
click at [175, 154] on div "Ocean Marine / Cargo - Cargo Cyber Buy-back CPB-FAL-10001446" at bounding box center [283, 143] width 229 height 54
copy span "CPB-FAL-10001446"
click at [93, 107] on div "Policies" at bounding box center [84, 103] width 140 height 19
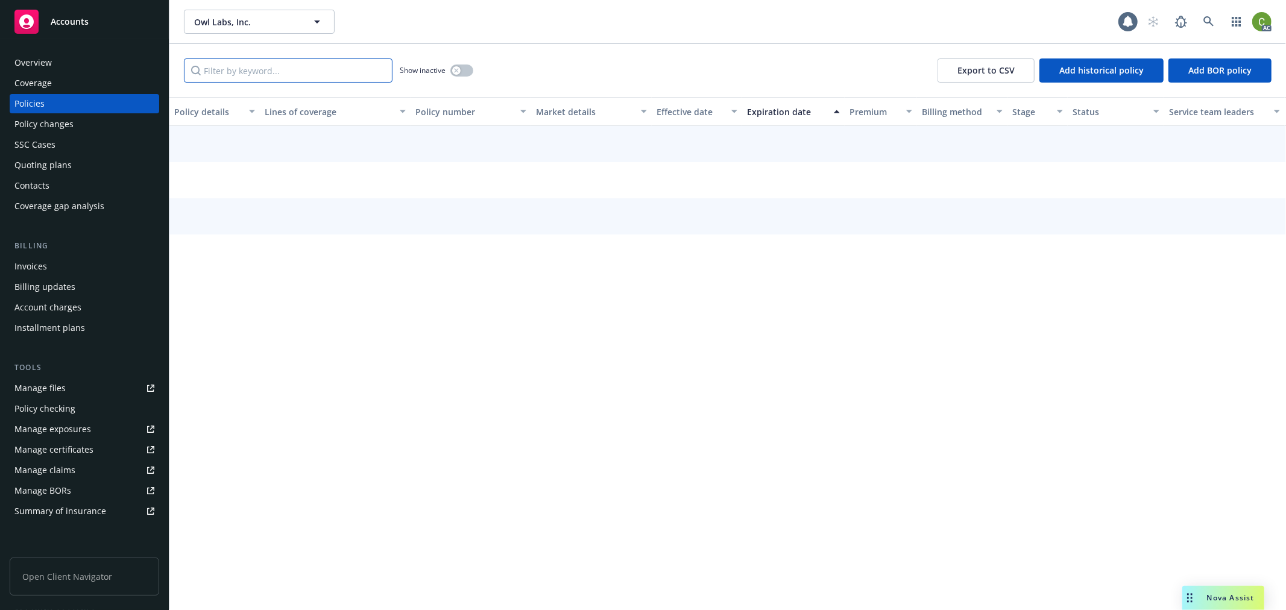
click at [232, 73] on input "Filter by keyword..." at bounding box center [288, 70] width 209 height 24
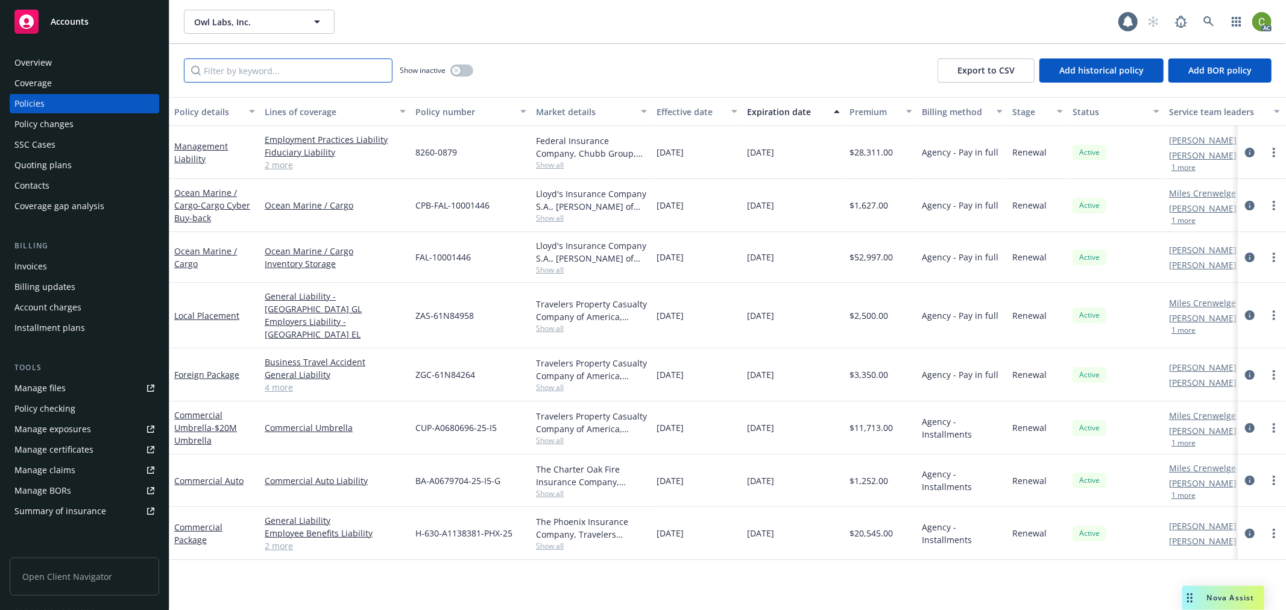
paste input "CPB-FAL-10001446"
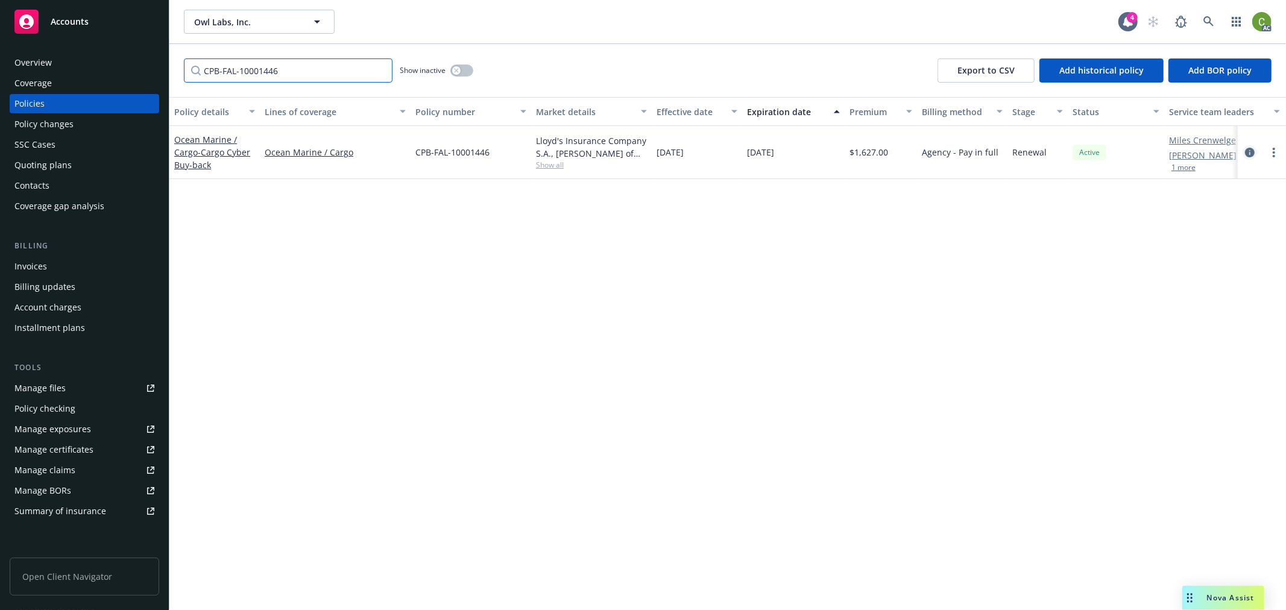
type input "CPB-FAL-10001446"
click at [1252, 148] on icon "circleInformation" at bounding box center [1250, 153] width 10 height 10
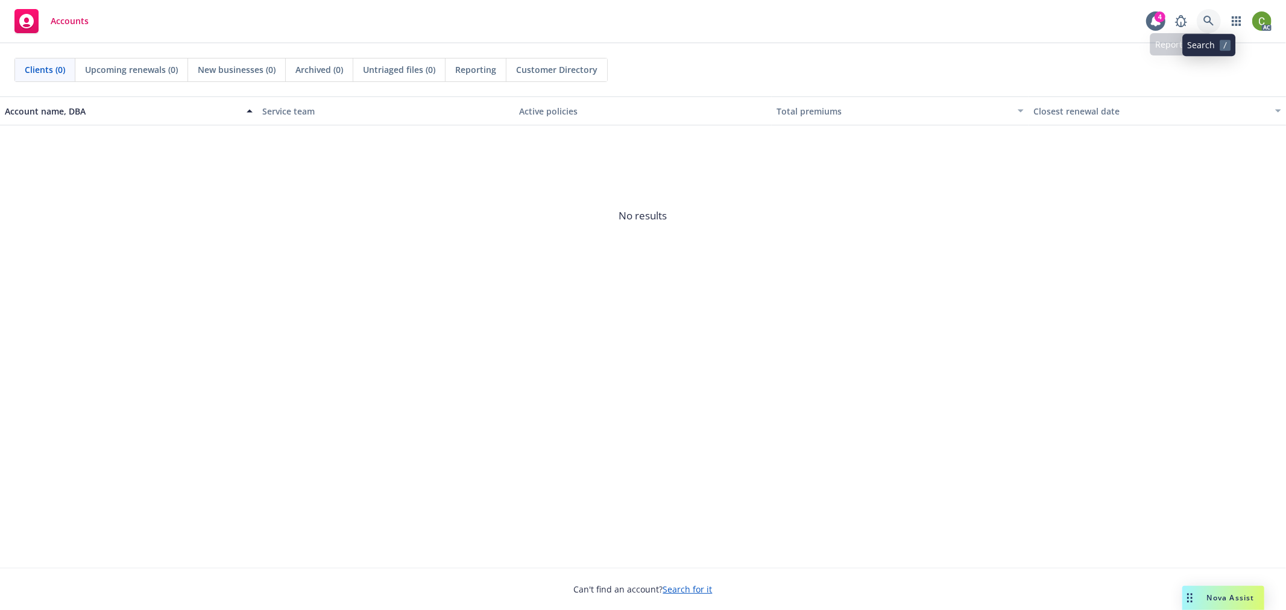
click at [1211, 17] on icon at bounding box center [1209, 21] width 11 height 11
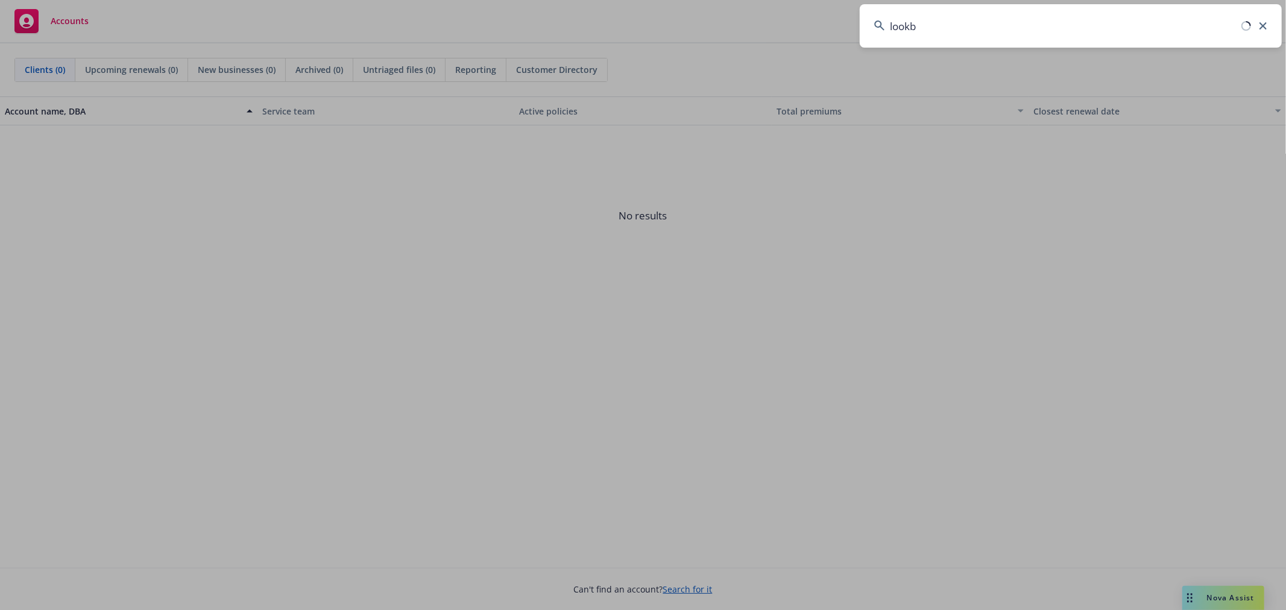
type input "lookba"
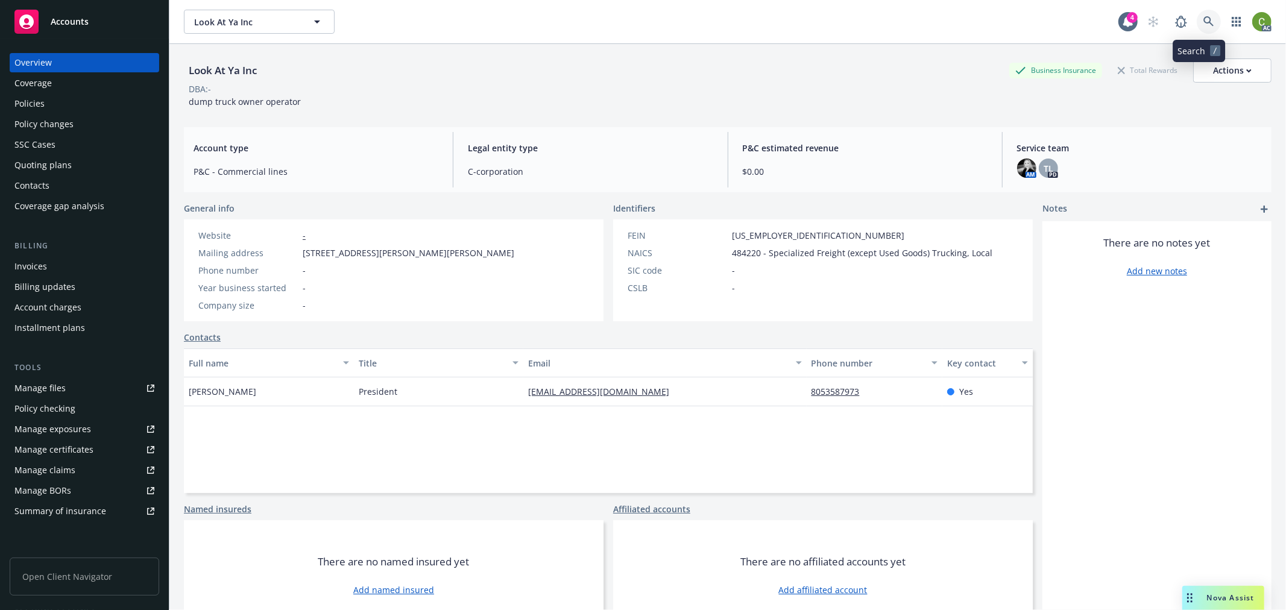
click at [1204, 17] on icon at bounding box center [1209, 21] width 11 height 11
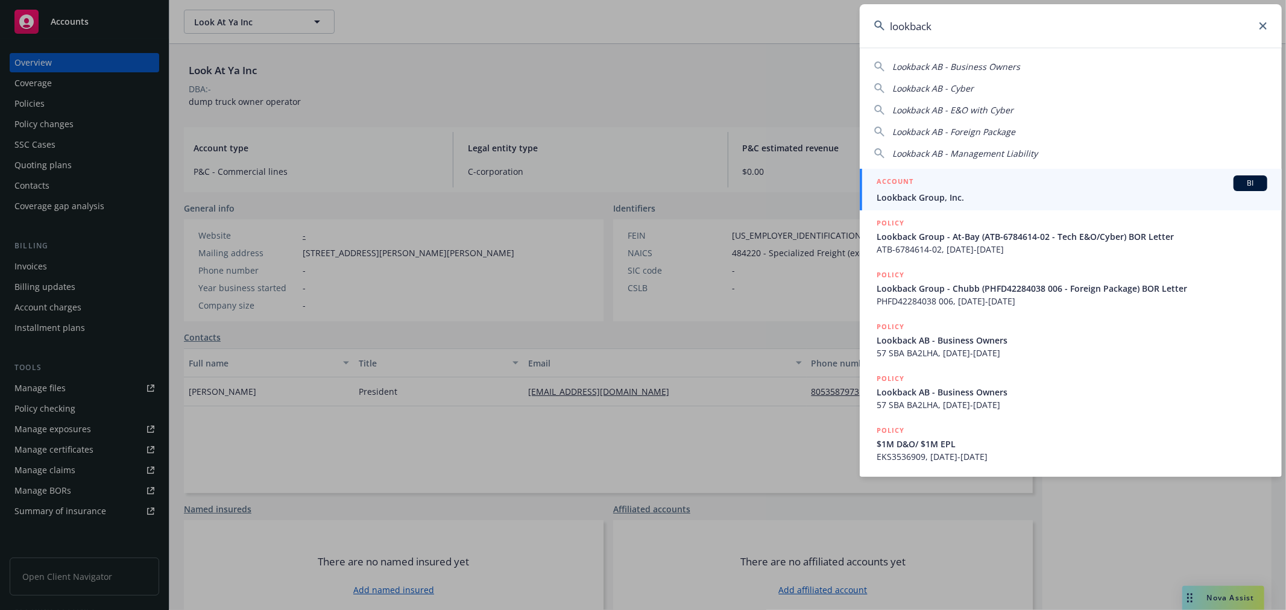
type input "lookback"
drag, startPoint x: 964, startPoint y: 191, endPoint x: 935, endPoint y: 195, distance: 28.7
click at [964, 190] on div "ACCOUNT BI Lookback Group, Inc." at bounding box center [1072, 189] width 391 height 28
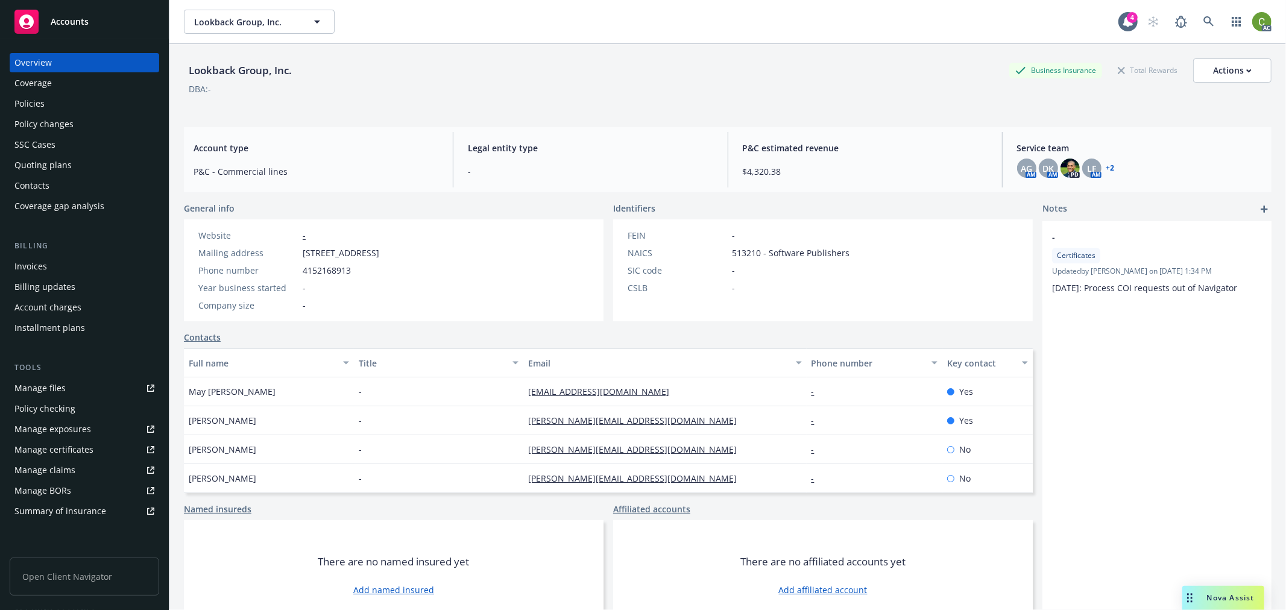
click at [55, 267] on div "Invoices" at bounding box center [84, 266] width 140 height 19
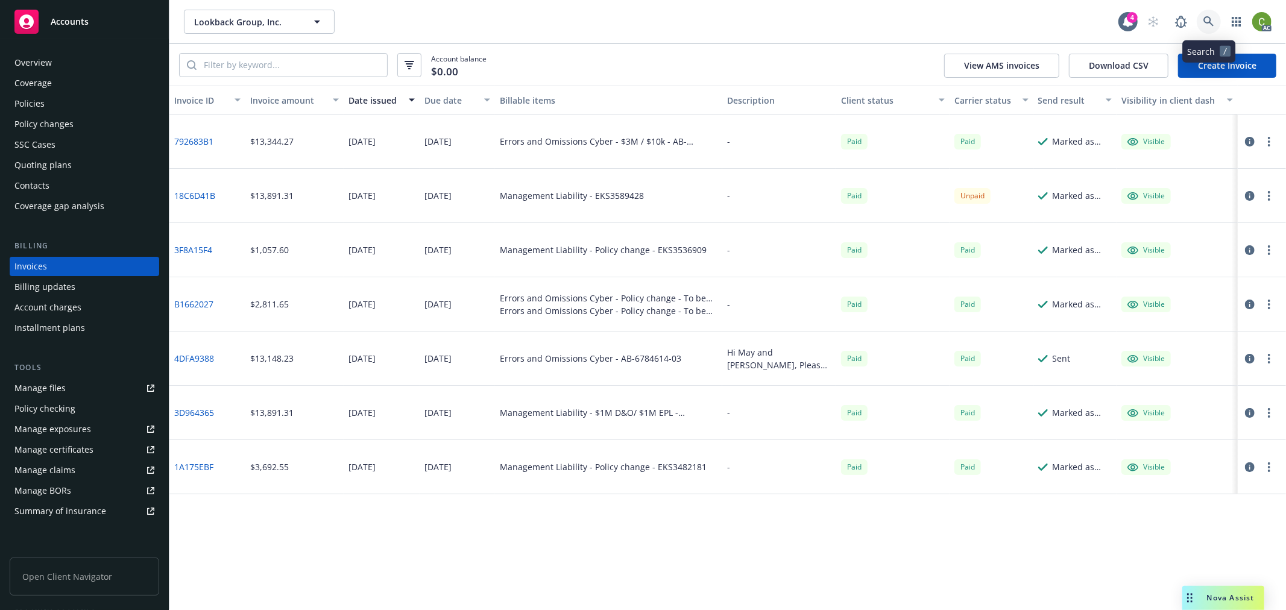
click at [1207, 20] on icon at bounding box center [1209, 21] width 11 height 11
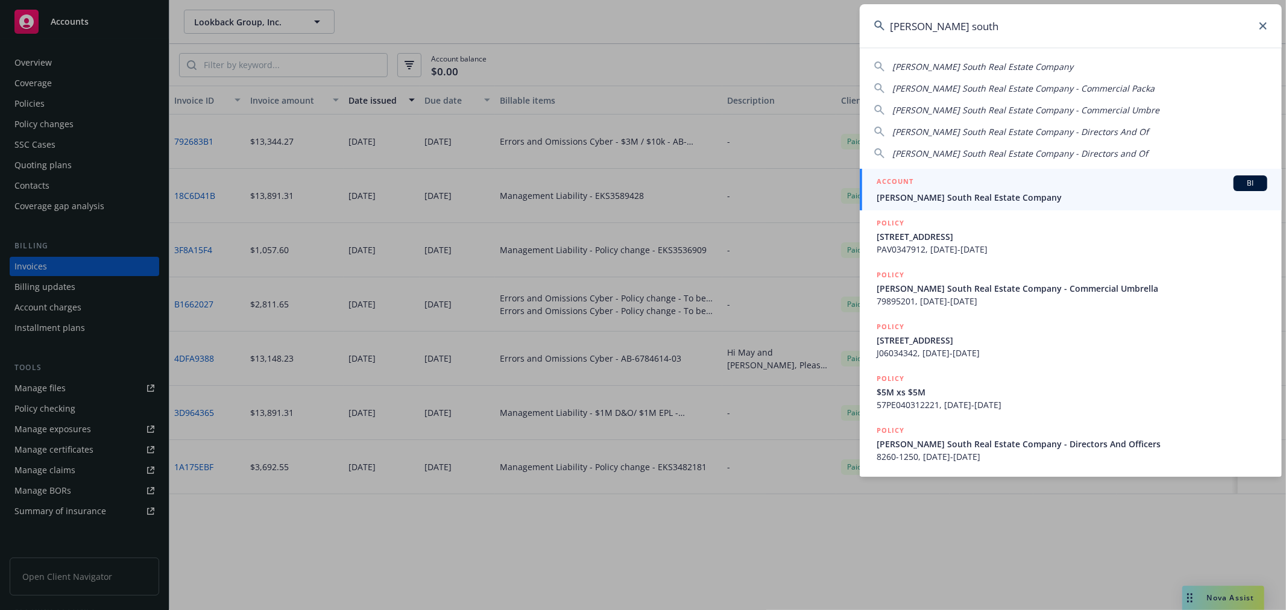
type input "primm south"
click at [923, 193] on span "Primm South Real Estate Company" at bounding box center [1072, 197] width 391 height 13
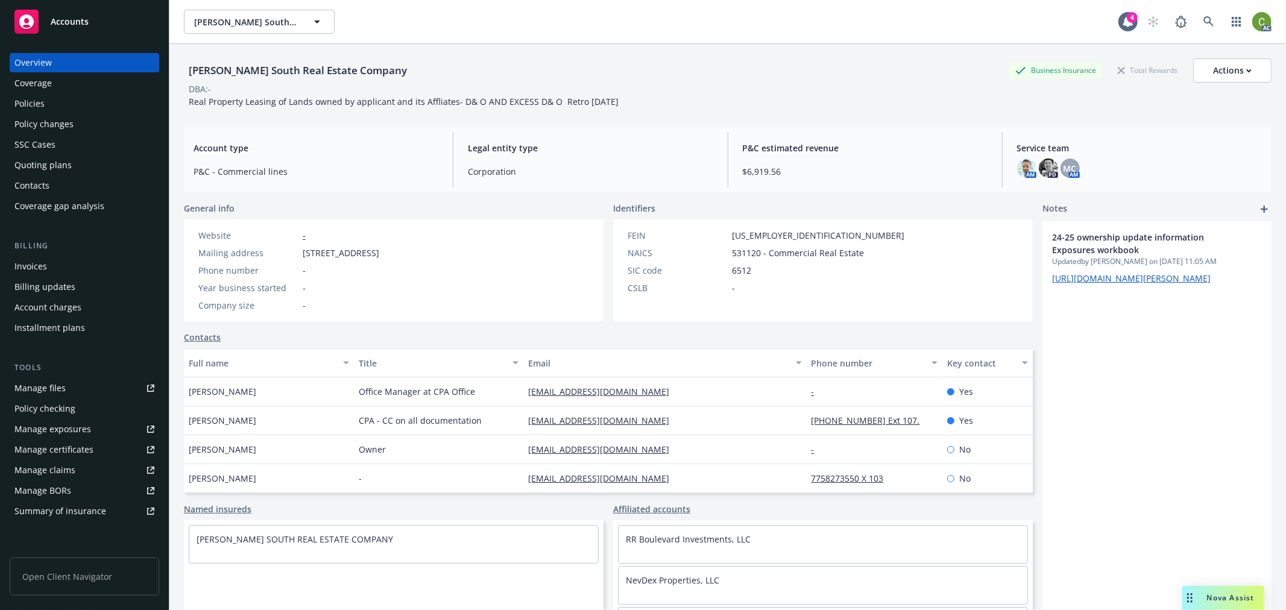
click at [43, 266] on div "Invoices" at bounding box center [30, 266] width 33 height 19
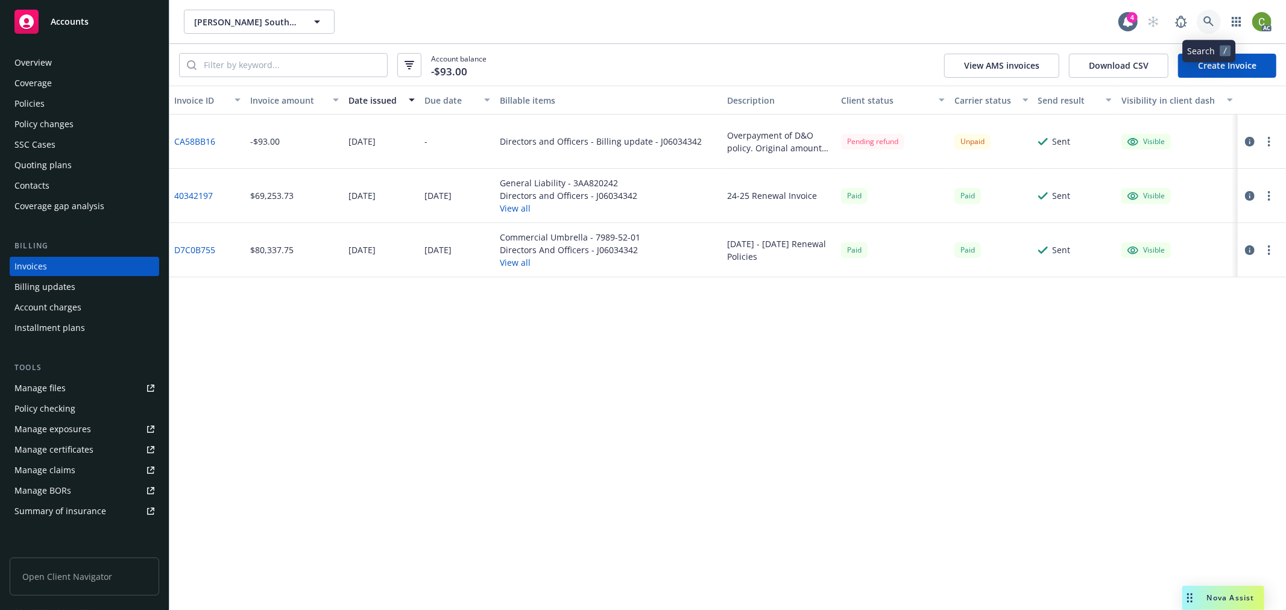
click at [1208, 22] on icon at bounding box center [1209, 21] width 11 height 11
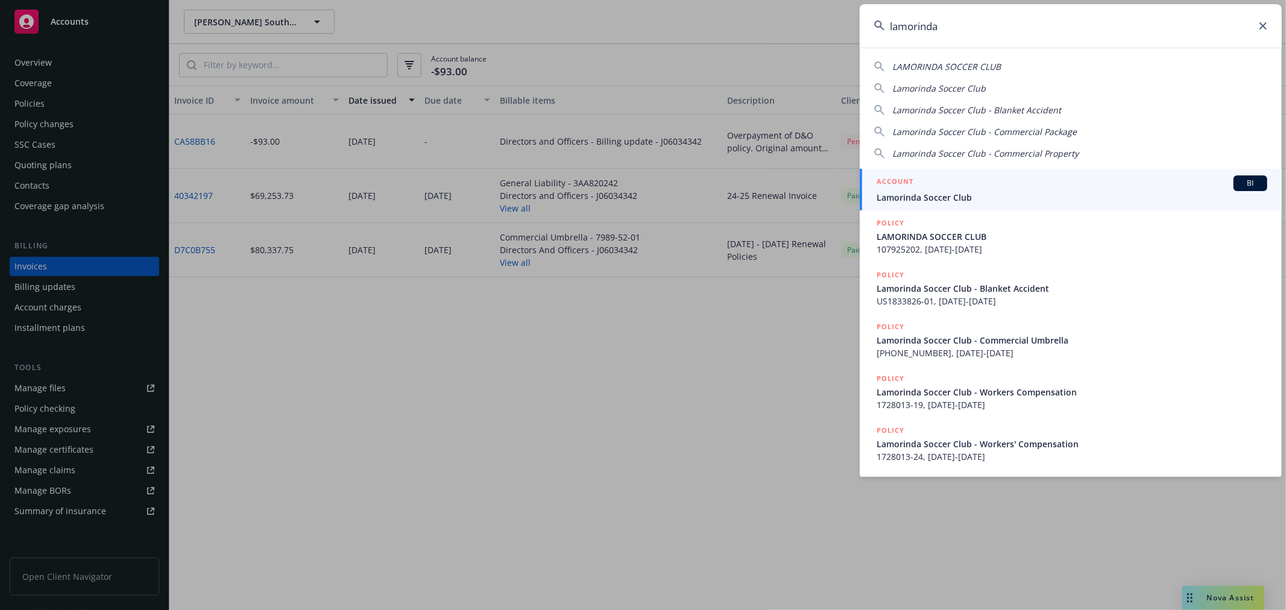
type input "lamorinda"
click at [988, 192] on span "Lamorinda Soccer Club" at bounding box center [1072, 197] width 391 height 13
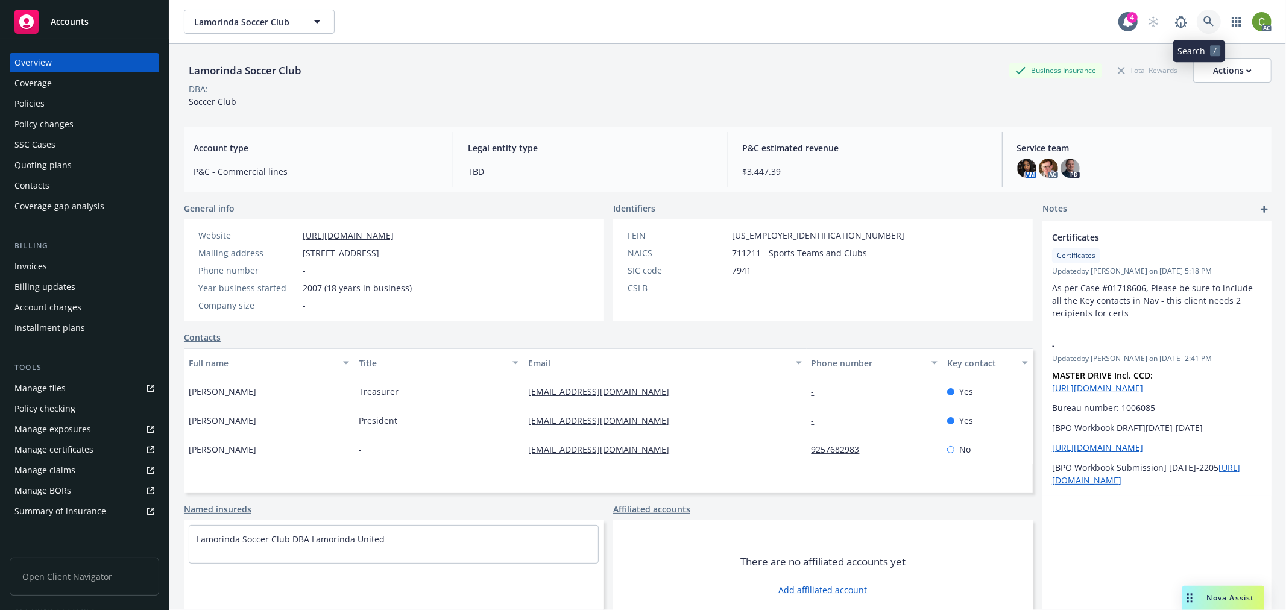
drag, startPoint x: 1196, startPoint y: 24, endPoint x: 1180, endPoint y: 43, distance: 24.8
click at [1204, 22] on icon at bounding box center [1209, 21] width 11 height 11
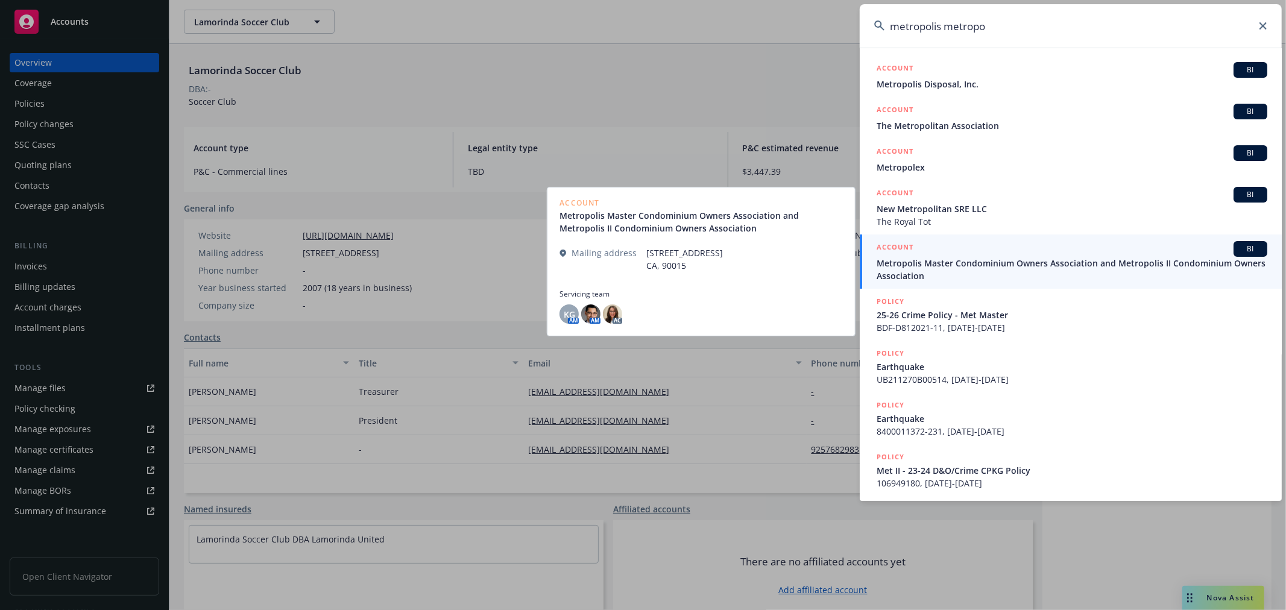
type input "metropolis metropo"
click at [956, 268] on span "Metropolis Master Condominium Owners Association and Metropolis II Condominium …" at bounding box center [1072, 269] width 391 height 25
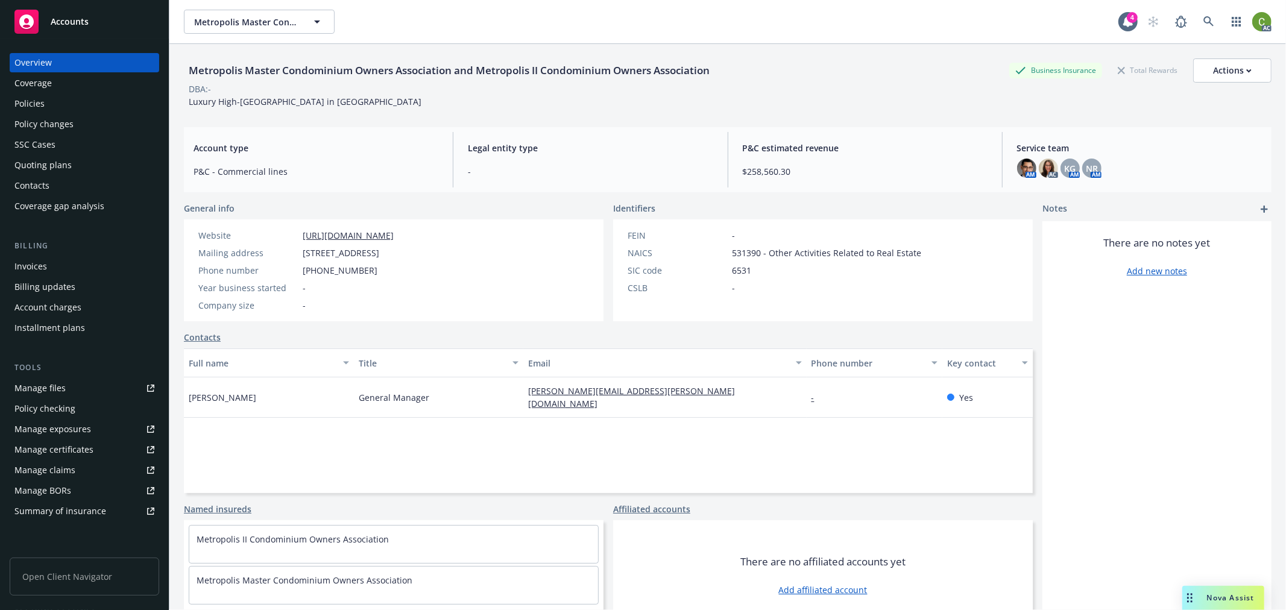
click at [101, 269] on div "Invoices" at bounding box center [84, 266] width 140 height 19
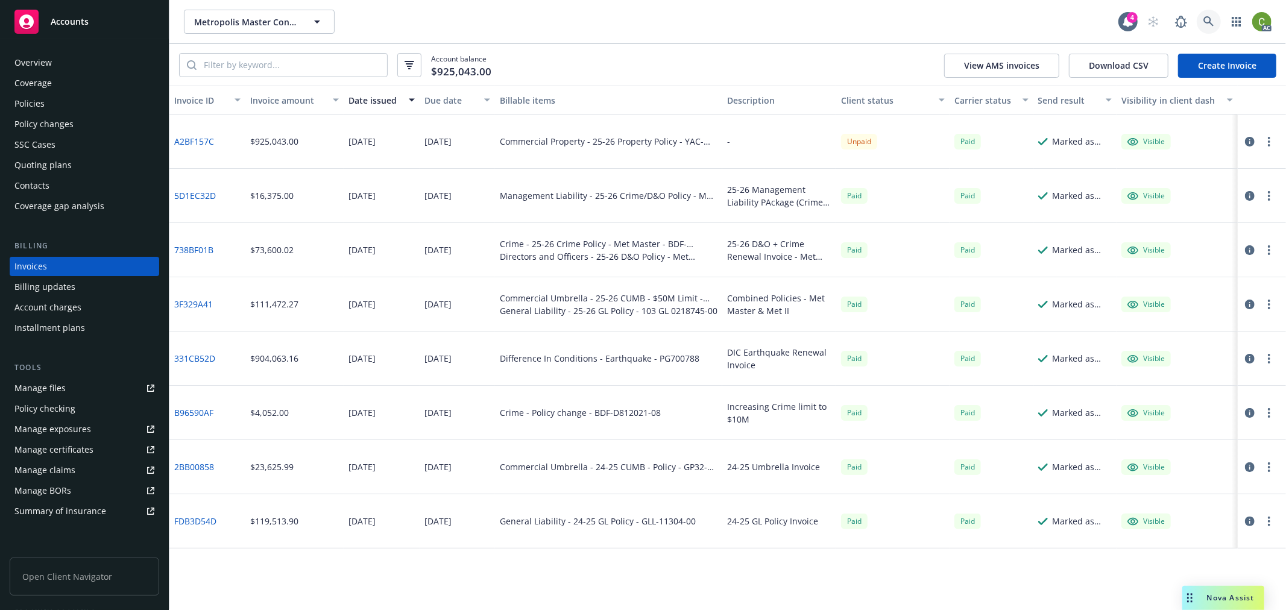
click at [1208, 22] on icon at bounding box center [1209, 21] width 10 height 10
click at [58, 105] on div "Policies" at bounding box center [84, 103] width 140 height 19
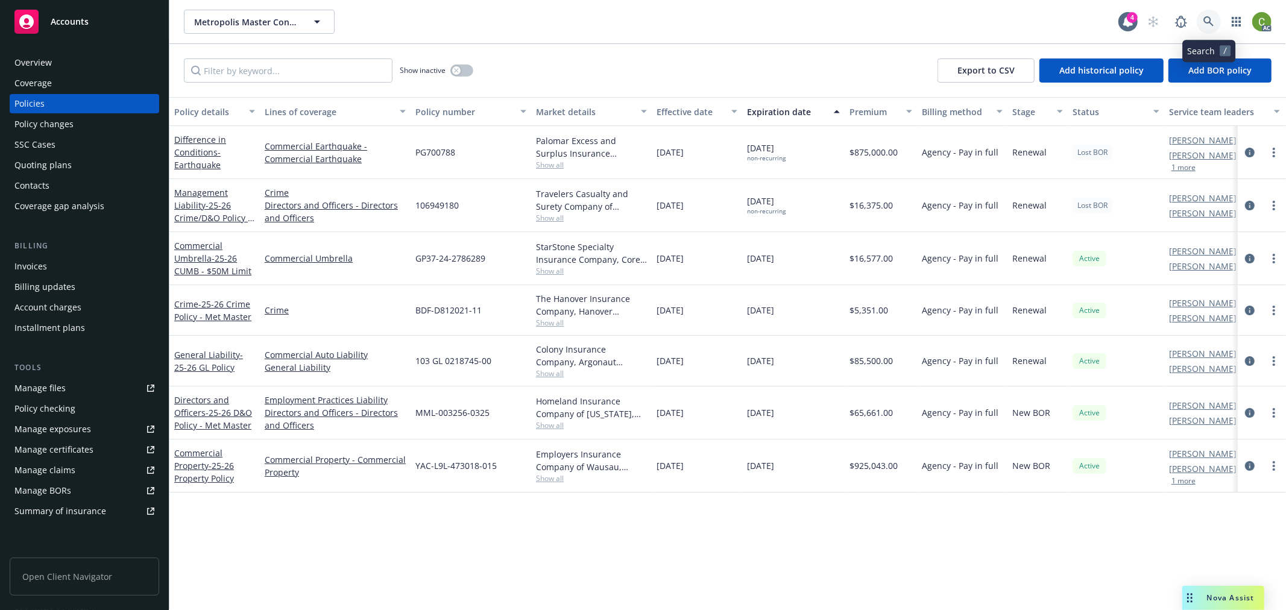
click at [1208, 21] on icon at bounding box center [1209, 21] width 11 height 11
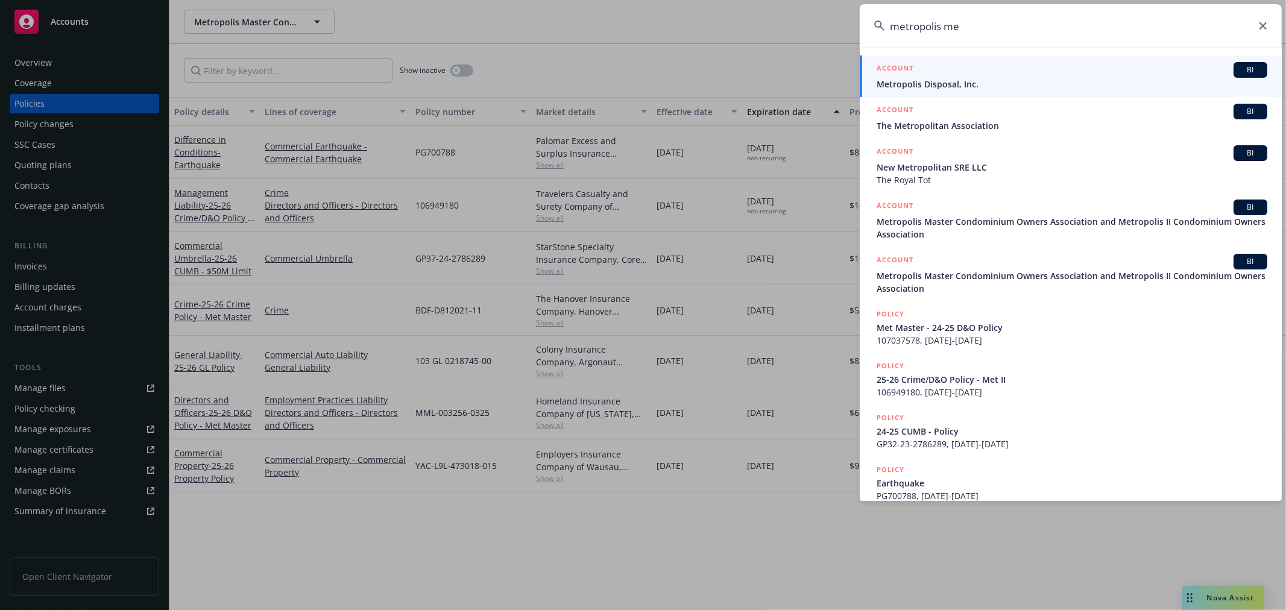
drag, startPoint x: 1038, startPoint y: 25, endPoint x: 382, endPoint y: 69, distance: 658.2
click at [387, 66] on div "metropolis me ACCOUNT BI Metropolis Disposal, Inc. ACCOUNT BI The Metropolitan …" at bounding box center [643, 305] width 1286 height 610
paste input "775 NORTH BAY"
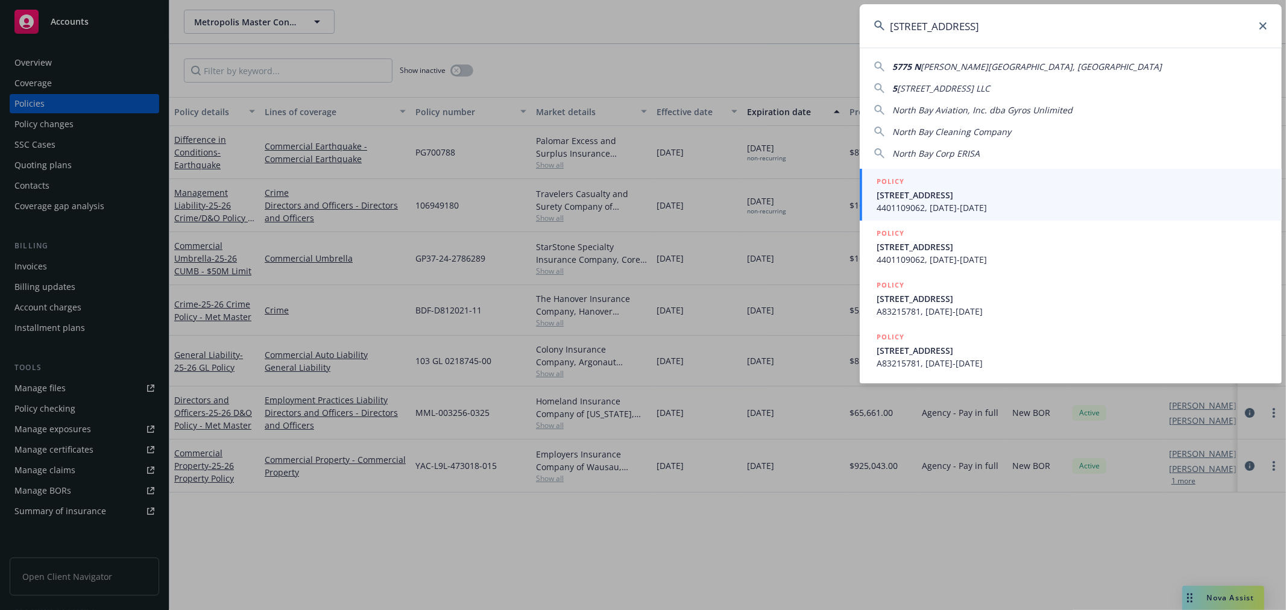
type input "5775 NORTH BAY"
click at [935, 195] on span "5775 North Bay Rd, Miami Beach FL 33140" at bounding box center [1072, 195] width 391 height 13
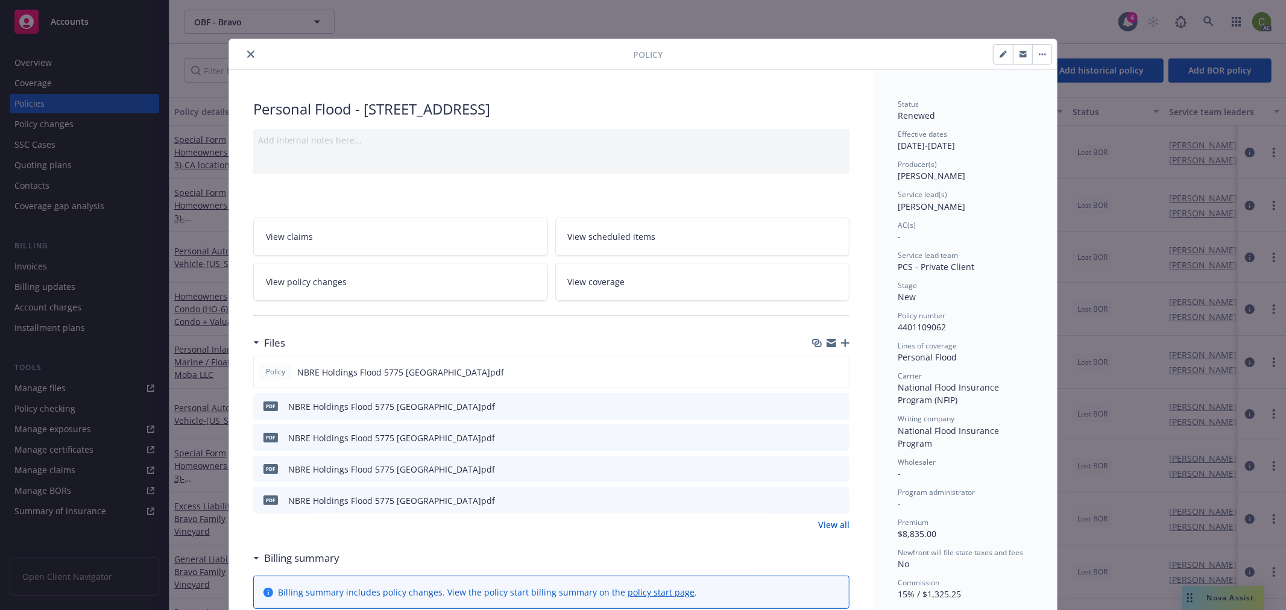
click at [250, 52] on button "close" at bounding box center [251, 54] width 14 height 14
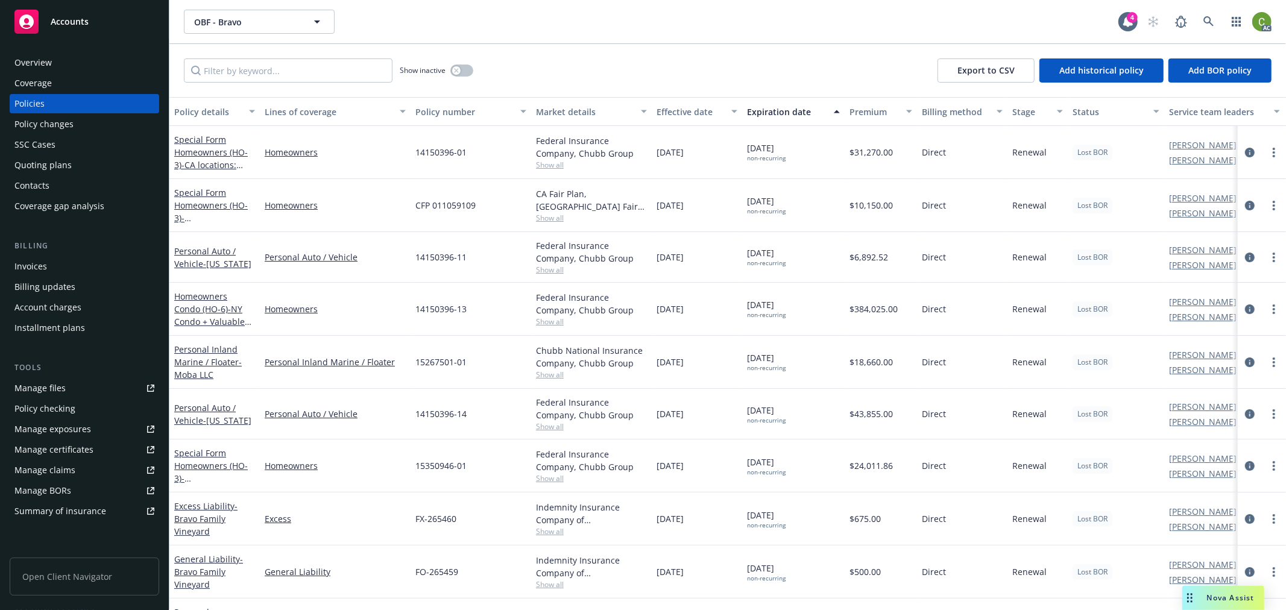
click at [540, 58] on div "Show inactive Export to CSV Add historical policy Add BOR policy" at bounding box center [727, 70] width 1117 height 53
click at [285, 68] on input "Filter by keyword..." at bounding box center [288, 70] width 209 height 24
paste input "A83215781"
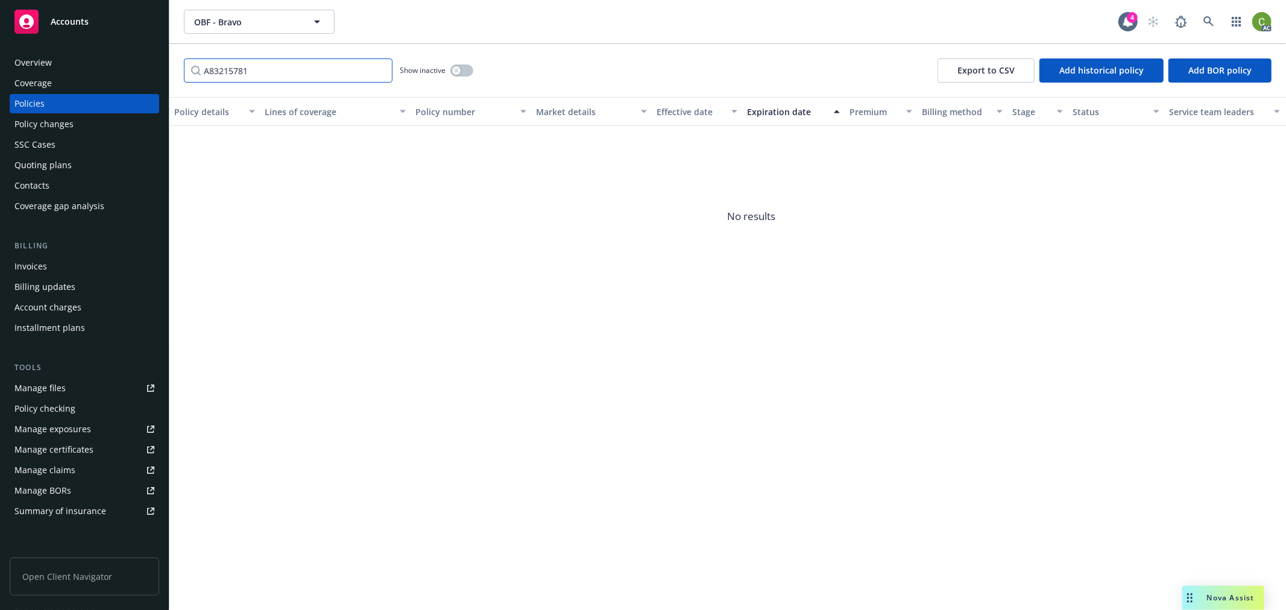
type input "A83215781"
drag, startPoint x: 459, startPoint y: 69, endPoint x: 467, endPoint y: 81, distance: 13.9
click at [459, 68] on icon "button" at bounding box center [456, 70] width 5 height 5
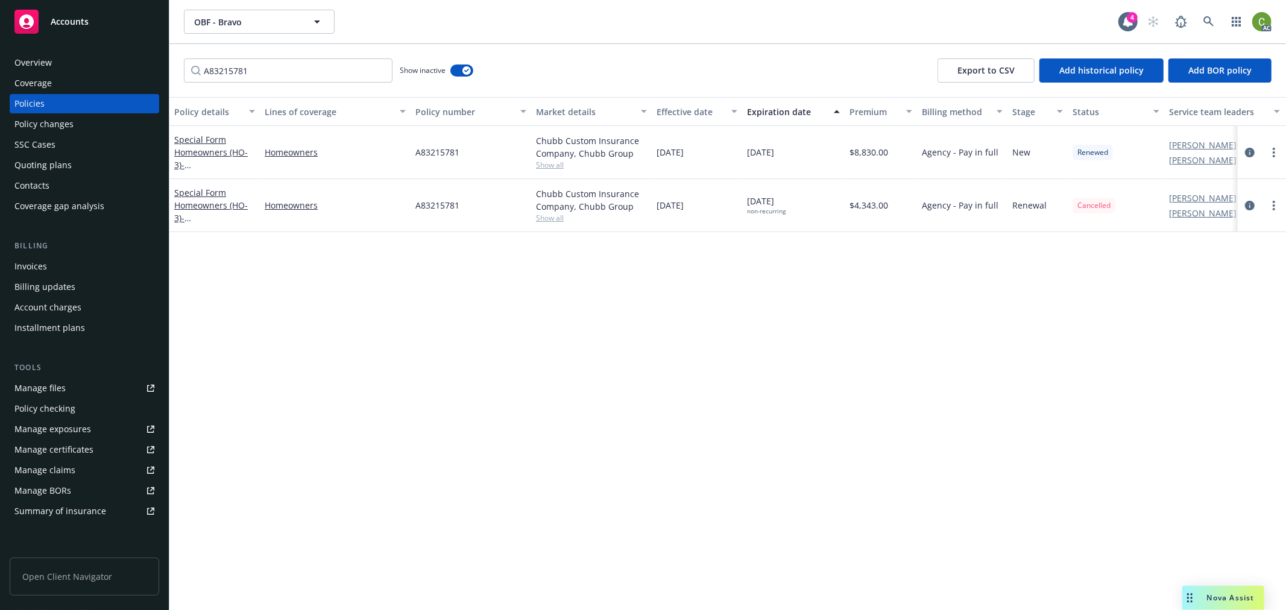
click at [1248, 206] on icon "circleInformation" at bounding box center [1250, 206] width 10 height 10
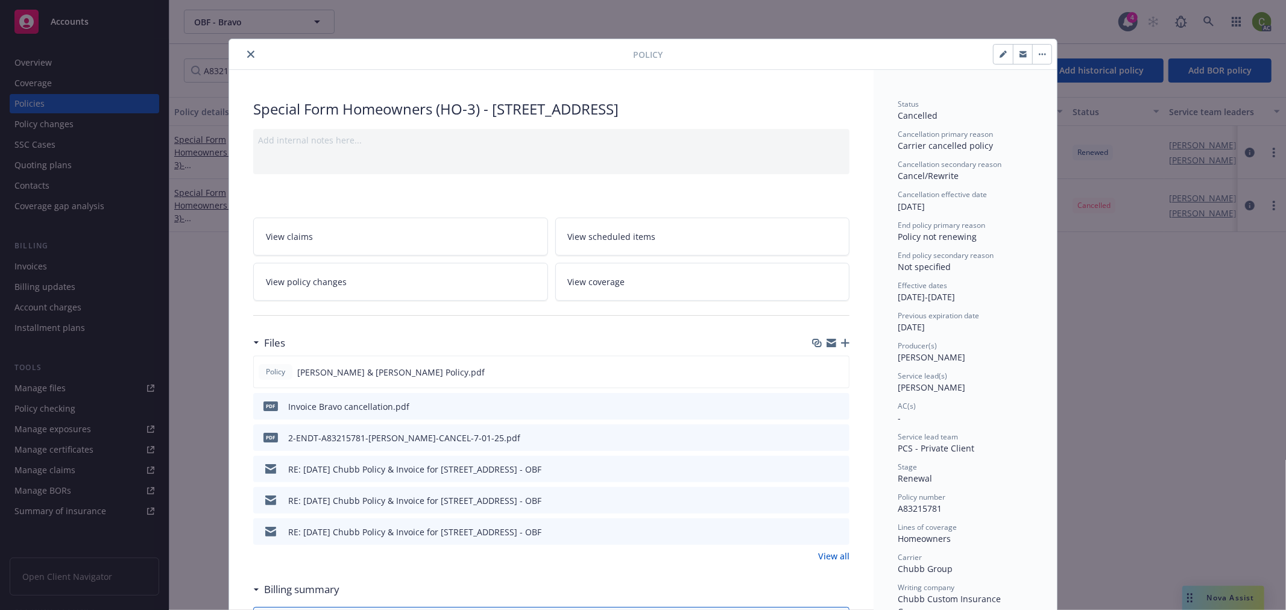
click at [836, 403] on icon "preview file" at bounding box center [838, 406] width 11 height 8
click at [362, 290] on link "View policy changes" at bounding box center [400, 282] width 295 height 38
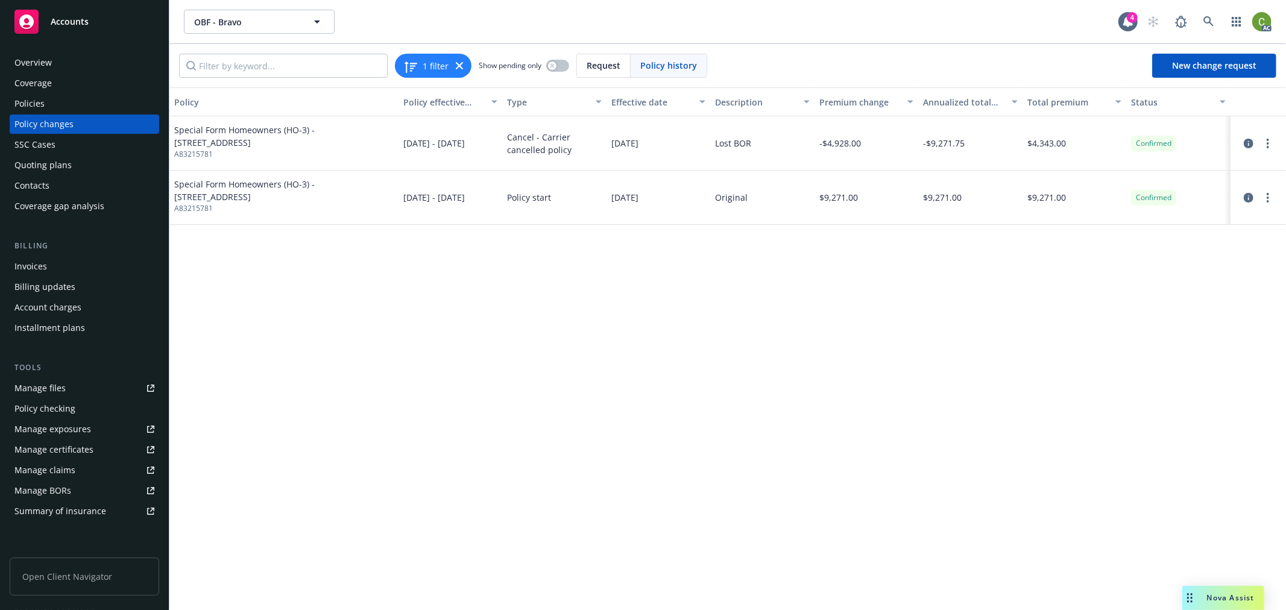
click at [203, 152] on span "A83215781" at bounding box center [284, 154] width 220 height 11
click at [203, 151] on span "A83215781" at bounding box center [284, 154] width 220 height 11
copy span "A83215781"
click at [34, 58] on div "Overview" at bounding box center [32, 62] width 37 height 19
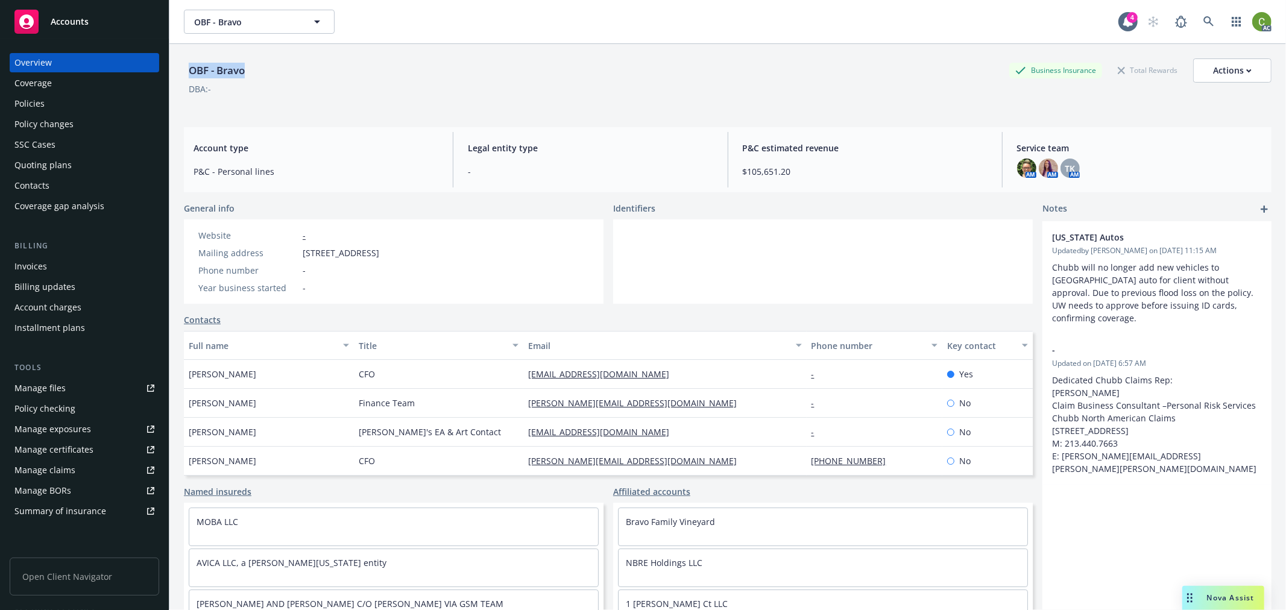
drag, startPoint x: 250, startPoint y: 75, endPoint x: 177, endPoint y: 80, distance: 73.1
click at [177, 80] on div "OBF - Bravo Business Insurance Total Rewards Actions DBA: - Account type P&C - …" at bounding box center [727, 349] width 1117 height 610
copy div "OBF - Bravo"
drag, startPoint x: 1251, startPoint y: 21, endPoint x: 1251, endPoint y: 27, distance: 6.1
click at [1252, 20] on img at bounding box center [1261, 21] width 19 height 19
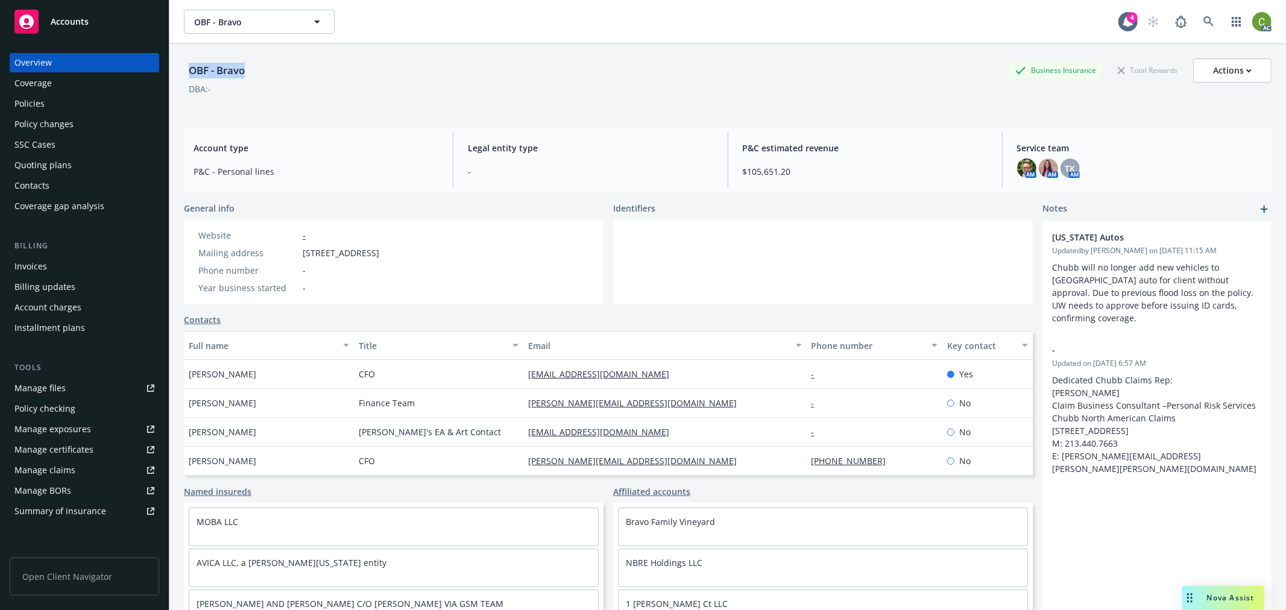
click at [1192, 57] on link "Log out" at bounding box center [1202, 54] width 121 height 24
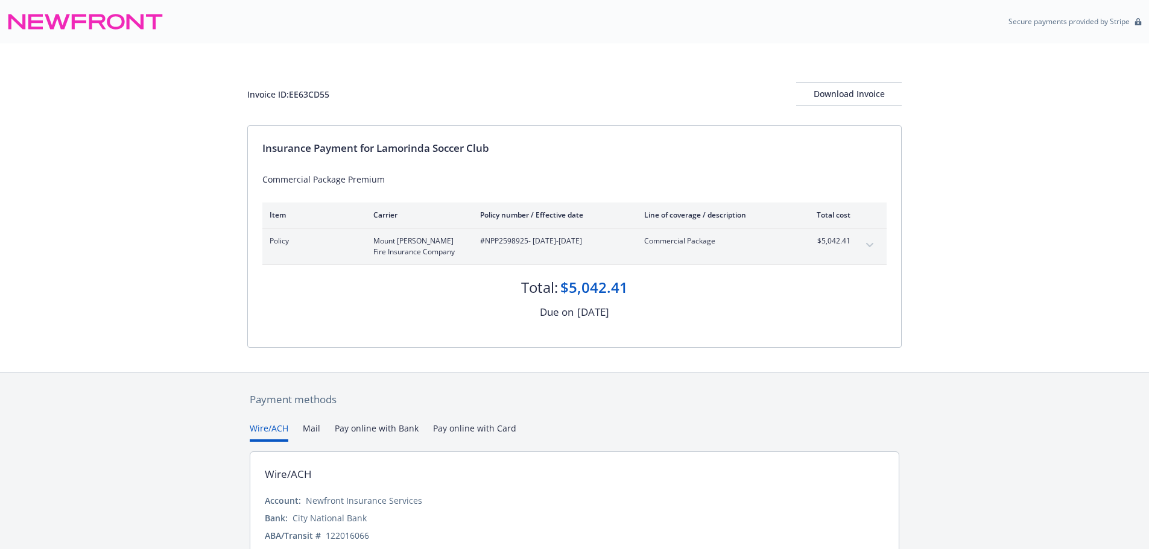
click at [507, 242] on span "#NPP2598925 - [DATE]-[DATE]" at bounding box center [552, 241] width 145 height 11
copy span "NPP2598925"
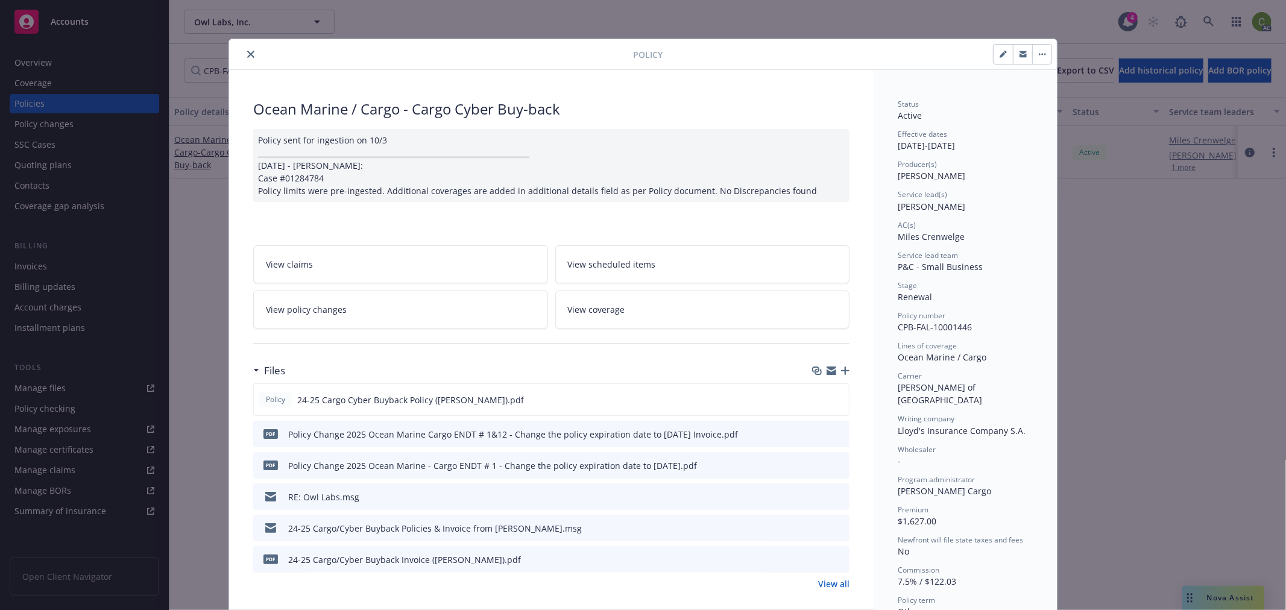
click at [247, 54] on icon "close" at bounding box center [250, 54] width 7 height 7
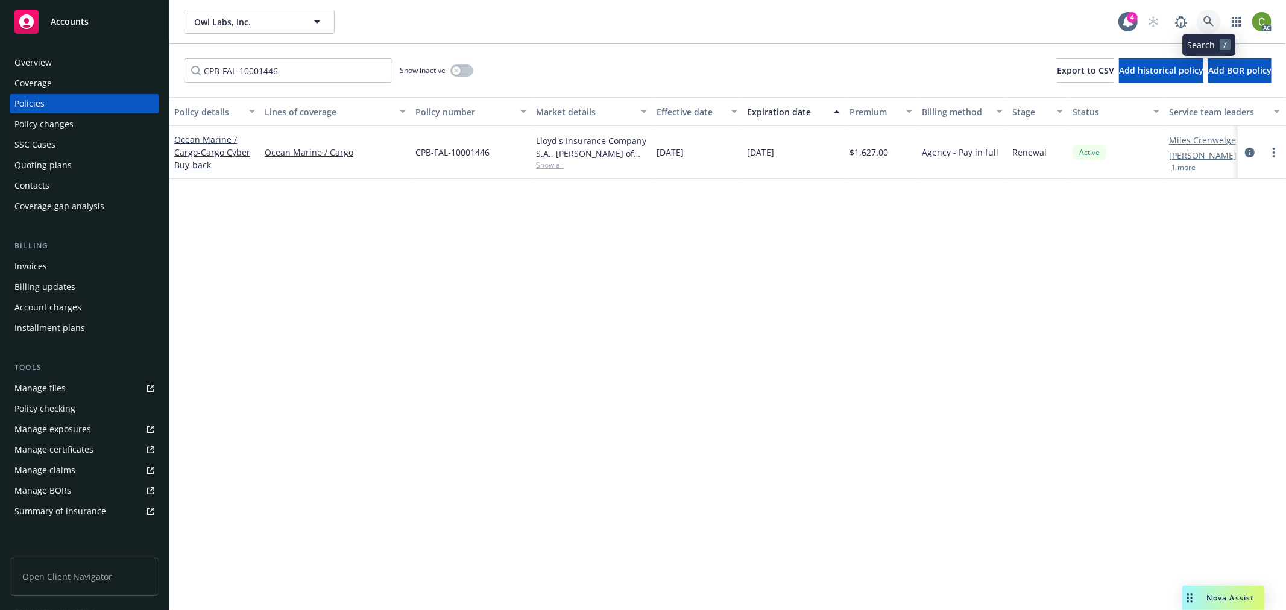
click at [1204, 20] on icon at bounding box center [1209, 21] width 11 height 11
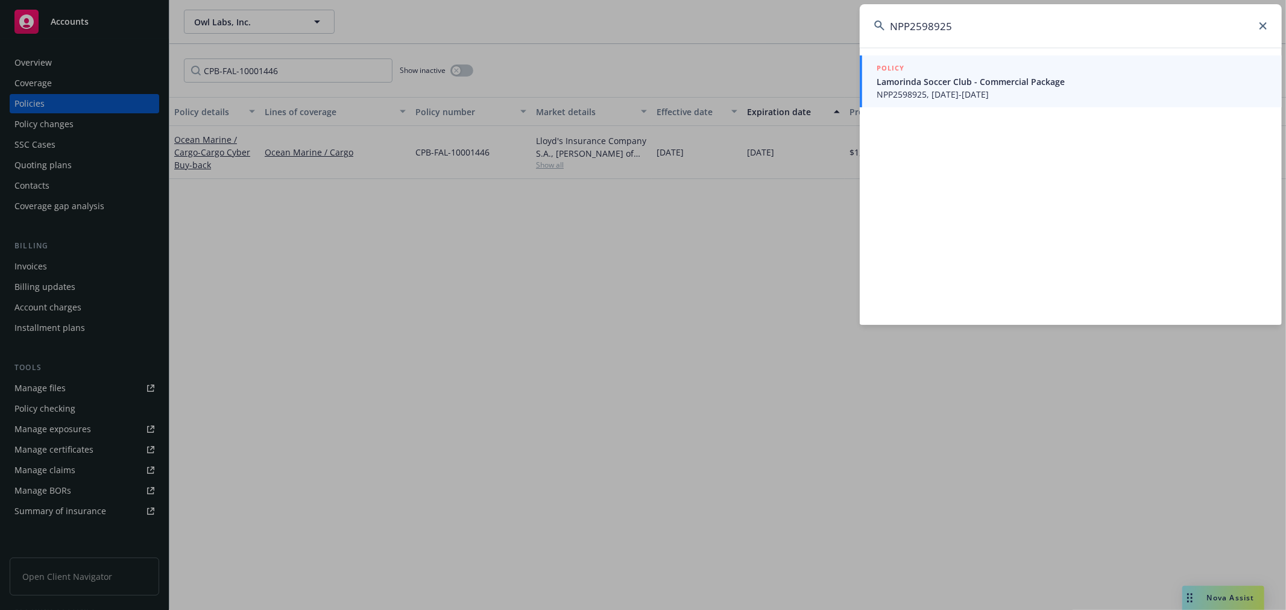
type input "NPP2598925"
click at [1029, 87] on span "Lamorinda Soccer Club - Commercial Package" at bounding box center [1072, 81] width 391 height 13
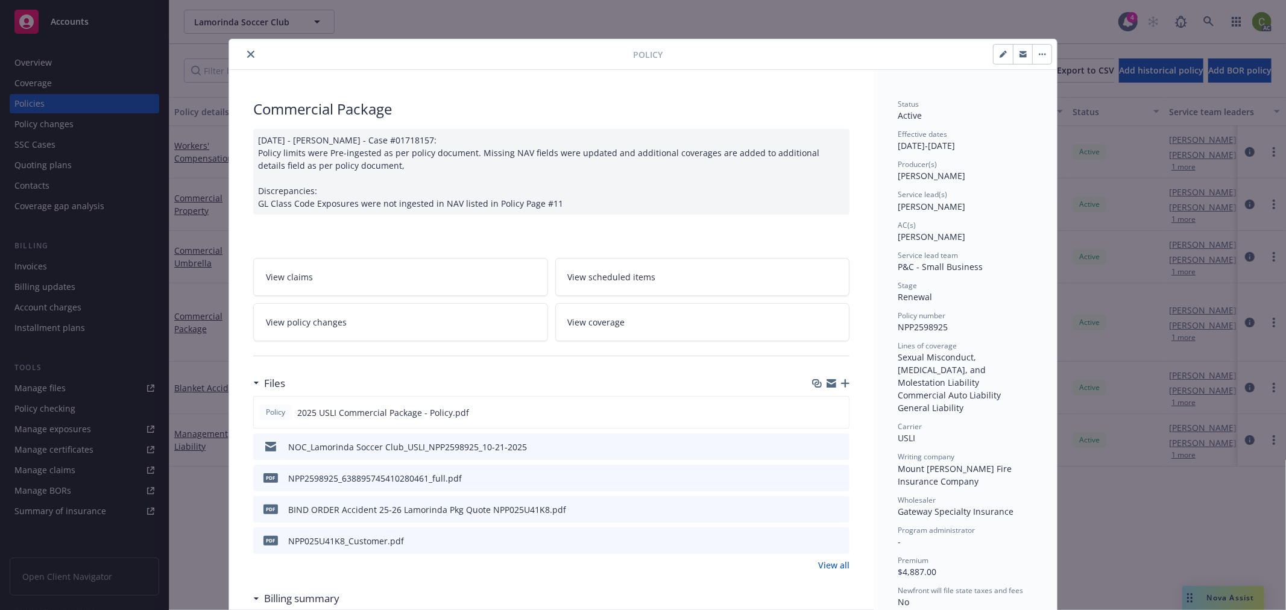
click at [248, 52] on icon "close" at bounding box center [250, 54] width 7 height 7
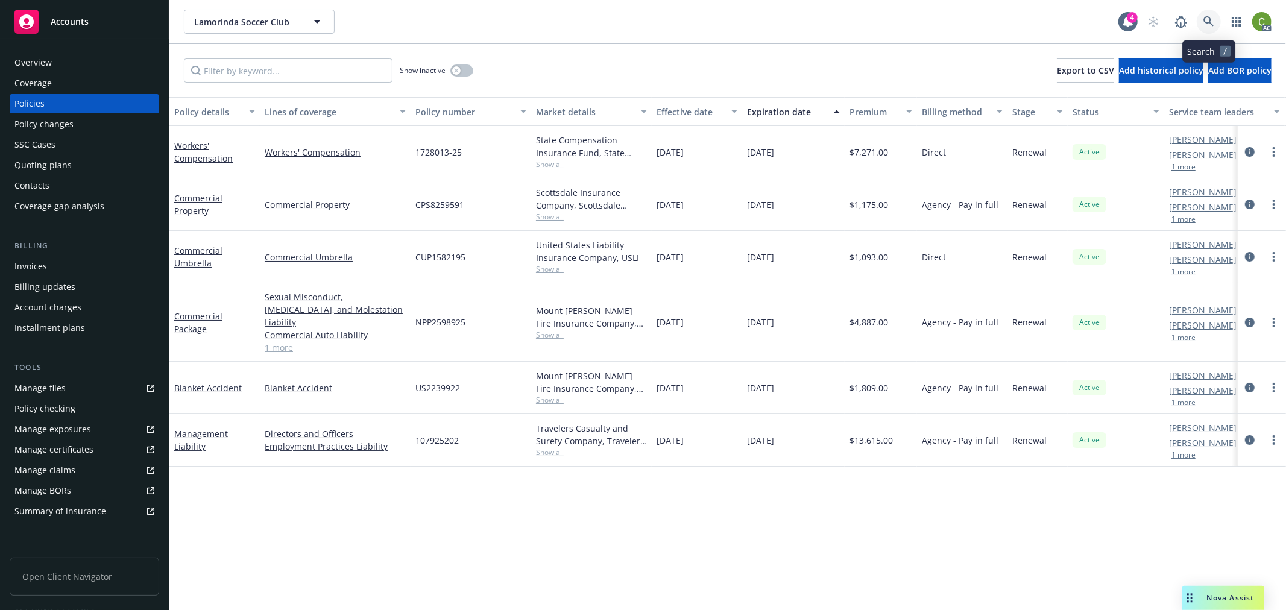
click at [1204, 20] on icon at bounding box center [1209, 21] width 11 height 11
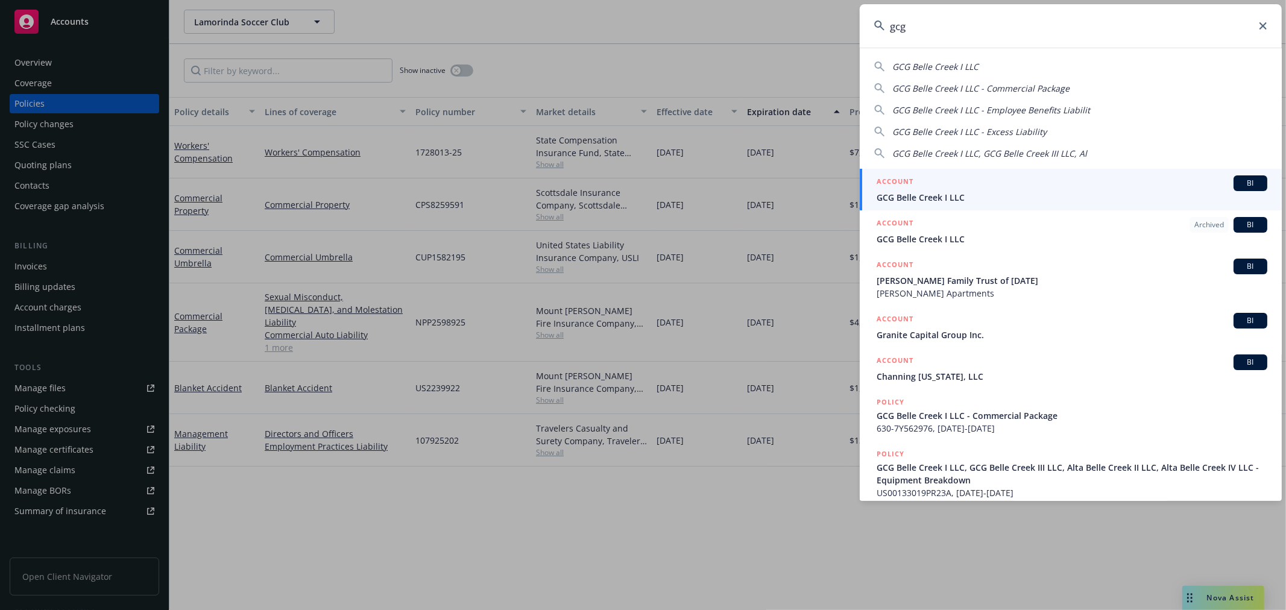
type input "gcg"
click at [962, 200] on span "GCG Belle Creek I LLC" at bounding box center [1072, 197] width 391 height 13
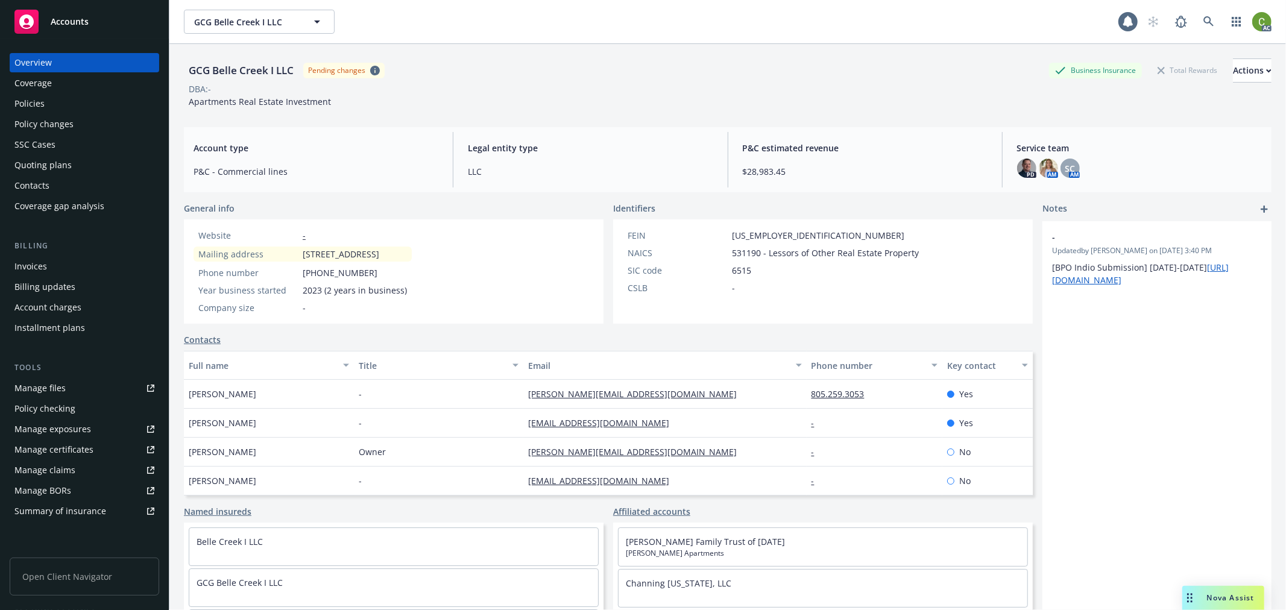
click at [83, 264] on div "Invoices" at bounding box center [84, 266] width 140 height 19
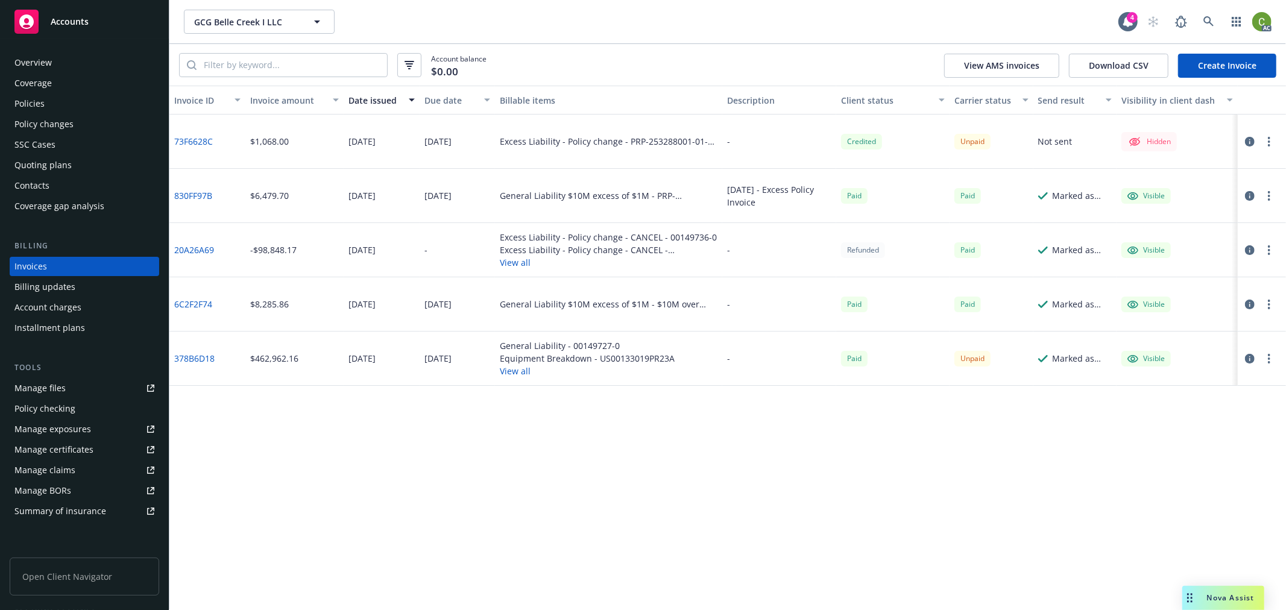
click at [1250, 141] on icon "button" at bounding box center [1250, 142] width 10 height 10
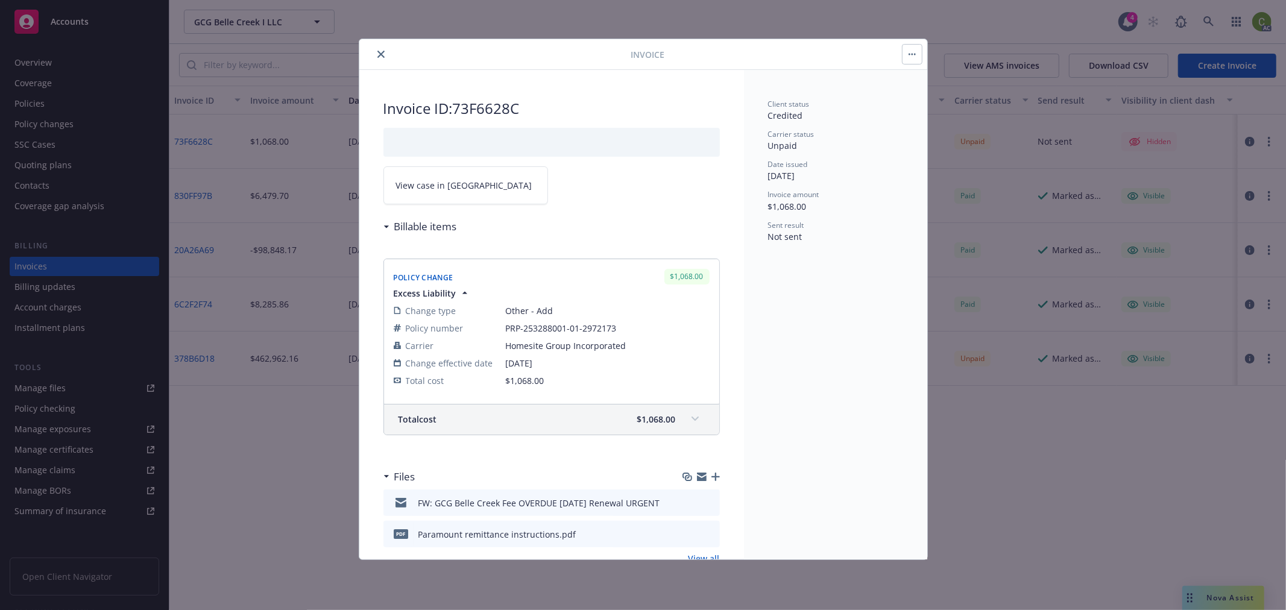
click at [485, 171] on link "View case in [GEOGRAPHIC_DATA]" at bounding box center [466, 185] width 165 height 38
click at [381, 51] on icon "close" at bounding box center [380, 54] width 7 height 7
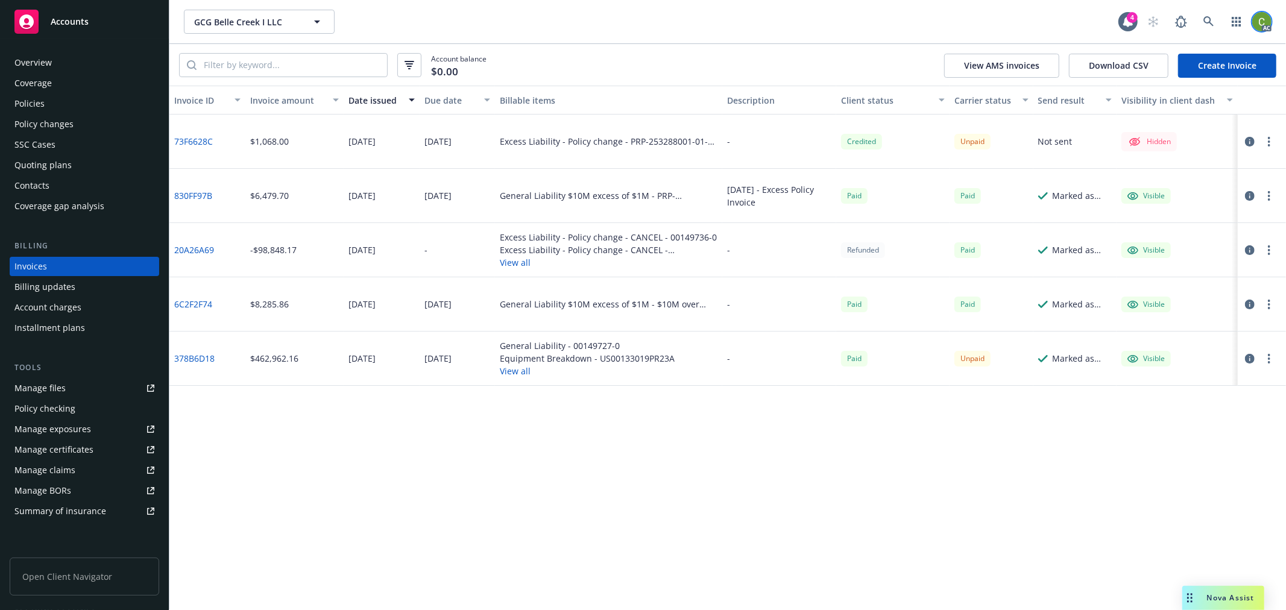
click at [1265, 20] on img at bounding box center [1261, 21] width 19 height 19
drag, startPoint x: 1212, startPoint y: 55, endPoint x: 1198, endPoint y: 69, distance: 19.6
click at [1211, 54] on link "Log out" at bounding box center [1211, 54] width 121 height 24
